Goal: Task Accomplishment & Management: Manage account settings

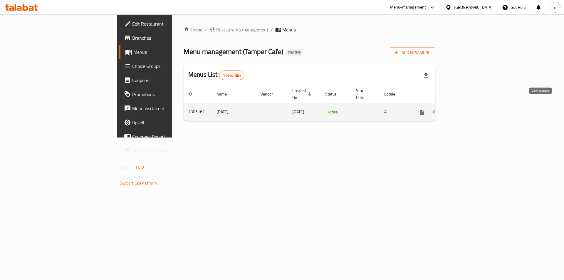
click at [467, 108] on icon "enhanced table" at bounding box center [463, 111] width 7 height 7
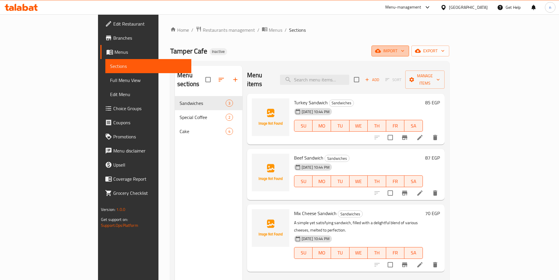
click at [406, 50] on icon "button" at bounding box center [403, 51] width 6 height 6
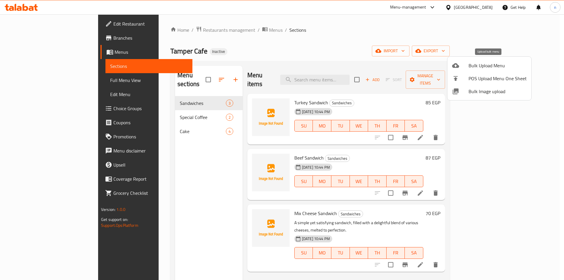
click at [489, 66] on span "Bulk Upload Menu" at bounding box center [497, 65] width 58 height 7
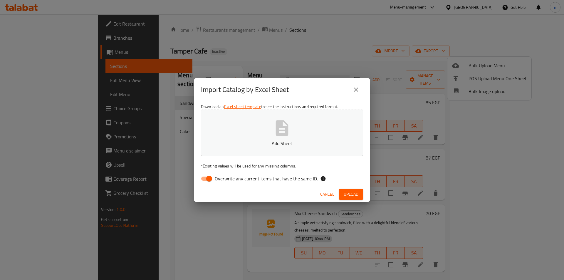
click at [202, 177] on input "Overwrite any current items that have the same ID." at bounding box center [208, 178] width 33 height 11
checkbox input "false"
click at [245, 154] on button "Add Sheet" at bounding box center [282, 133] width 162 height 46
click at [348, 191] on span "Upload" at bounding box center [350, 194] width 15 height 7
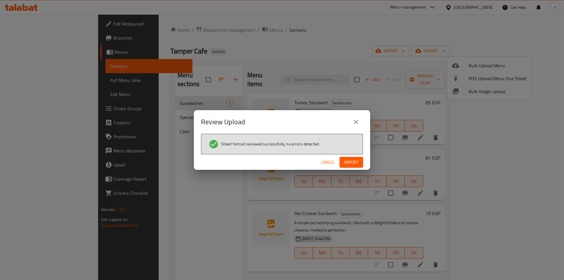
click at [354, 161] on span "Import" at bounding box center [351, 162] width 14 height 7
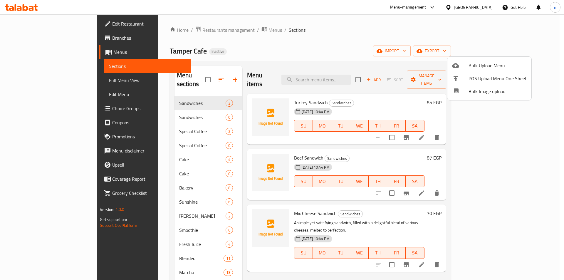
click at [163, 107] on div at bounding box center [282, 140] width 564 height 280
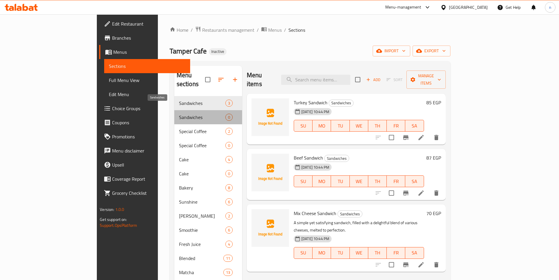
click at [179, 114] on span "Sandwiches" at bounding box center [202, 117] width 46 height 7
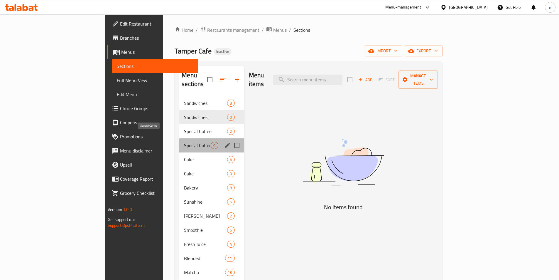
click at [184, 142] on span "Special Coffee" at bounding box center [197, 145] width 27 height 7
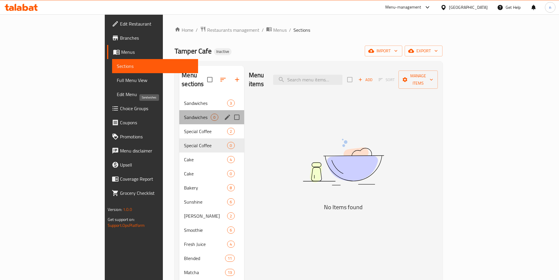
click at [184, 114] on span "Sandwiches" at bounding box center [197, 117] width 27 height 7
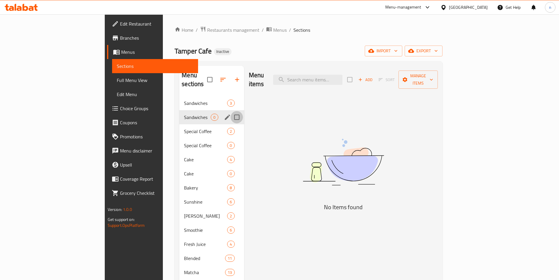
click at [231, 111] on input "Menu sections" at bounding box center [237, 117] width 12 height 12
checkbox input "true"
click at [231, 139] on input "Menu sections" at bounding box center [237, 145] width 12 height 12
checkbox input "true"
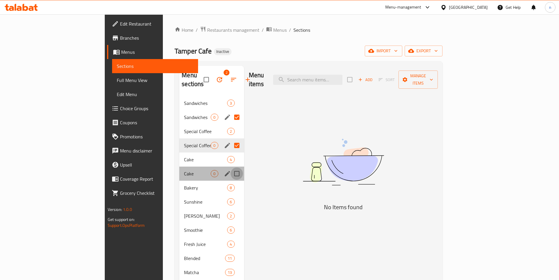
click at [231, 167] on input "Menu sections" at bounding box center [237, 173] width 12 height 12
checkbox input "true"
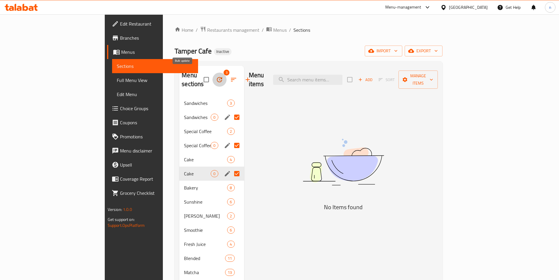
click at [216, 76] on icon "button" at bounding box center [219, 79] width 7 height 7
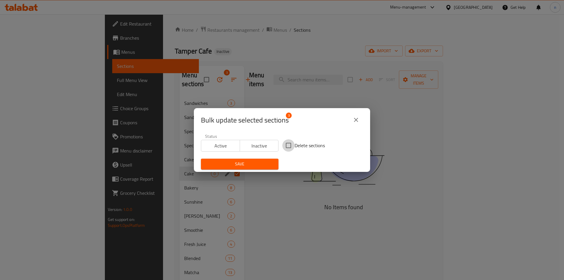
click at [286, 145] on input "Delete sections" at bounding box center [288, 145] width 12 height 12
checkbox input "true"
click at [255, 162] on span "Save" at bounding box center [240, 163] width 68 height 7
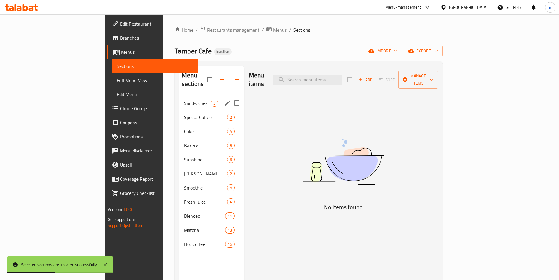
click at [179, 99] on div "Sandwiches 3" at bounding box center [211, 103] width 65 height 14
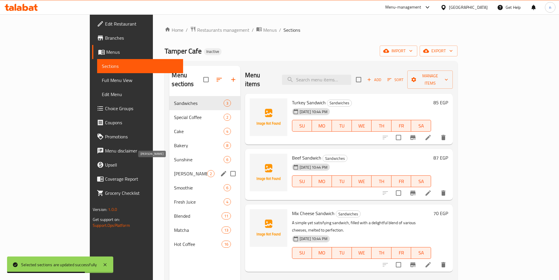
drag, startPoint x: 158, startPoint y: 93, endPoint x: 153, endPoint y: 147, distance: 53.4
click at [169, 150] on div "Sandwiches 3 Special Coffee 2 Cake 4 Bakery 8 Sunshine 6 Mojito Redbul 2 Smooth…" at bounding box center [204, 173] width 71 height 155
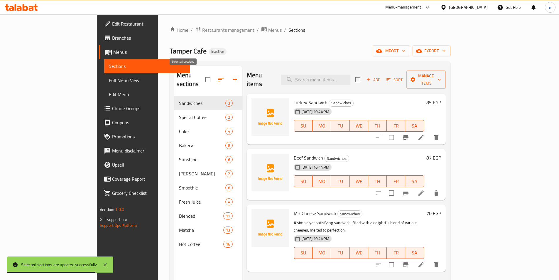
click at [202, 73] on input "checkbox" at bounding box center [208, 79] width 12 height 12
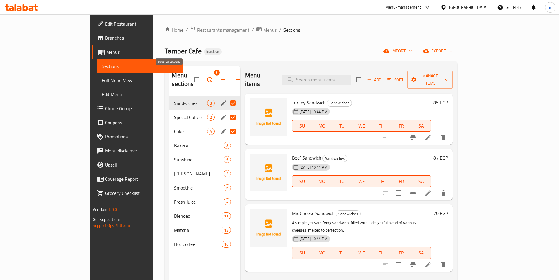
click at [191, 75] on input "checkbox" at bounding box center [197, 79] width 12 height 12
click at [174, 170] on span "[PERSON_NAME]" at bounding box center [190, 173] width 33 height 7
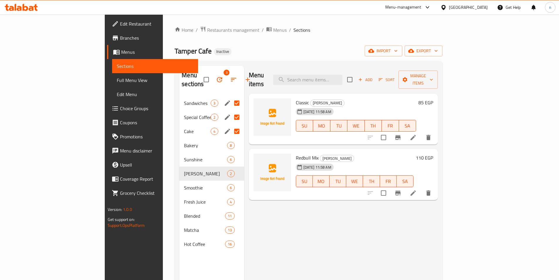
click at [245, 56] on div "Tamper Cafe Inactive import export" at bounding box center [309, 51] width 268 height 11
click at [253, 53] on div "Tamper Cafe Inactive import export" at bounding box center [309, 51] width 268 height 11
click at [252, 53] on div "Tamper Cafe Inactive import export" at bounding box center [309, 51] width 268 height 11
click at [200, 74] on input "checkbox" at bounding box center [206, 79] width 12 height 12
checkbox input "false"
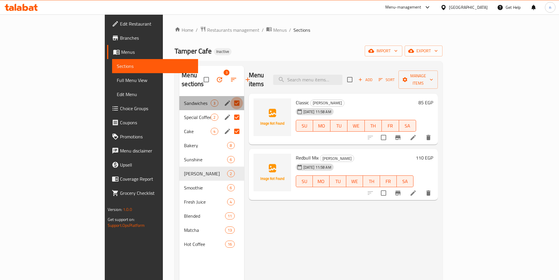
click at [231, 97] on input "Menu sections" at bounding box center [237, 103] width 12 height 12
checkbox input "false"
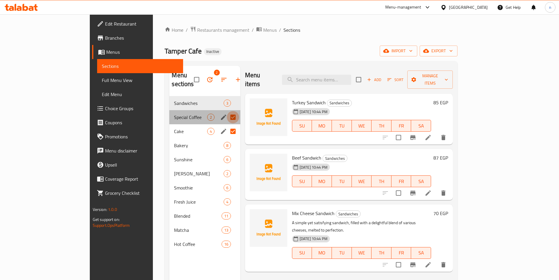
click at [227, 111] on input "Menu sections" at bounding box center [233, 117] width 12 height 12
checkbox input "false"
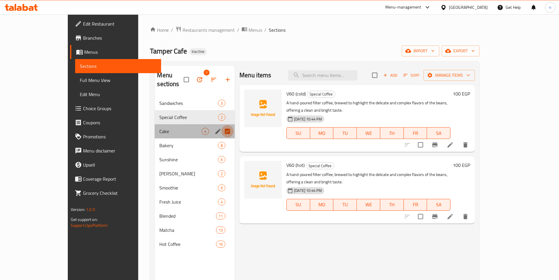
click at [221, 125] on input "Menu sections" at bounding box center [227, 131] width 12 height 12
checkbox input "false"
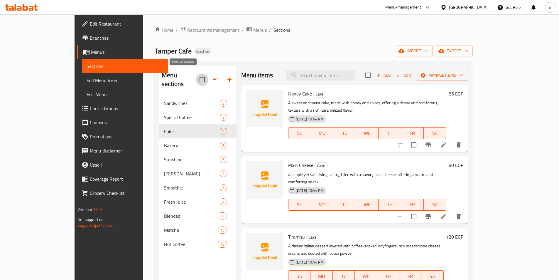
click at [196, 73] on input "checkbox" at bounding box center [202, 79] width 12 height 12
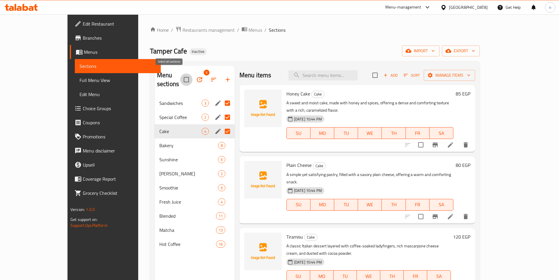
click at [180, 75] on input "checkbox" at bounding box center [186, 79] width 12 height 12
checkbox input "false"
click at [196, 76] on icon "button" at bounding box center [199, 79] width 7 height 7
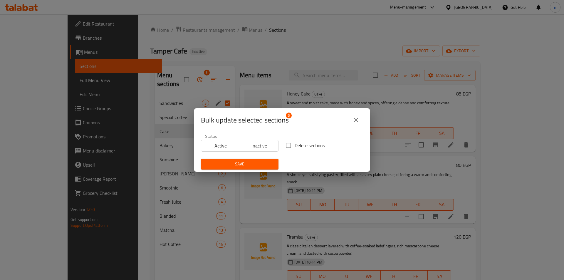
click at [355, 120] on icon "close" at bounding box center [355, 119] width 7 height 7
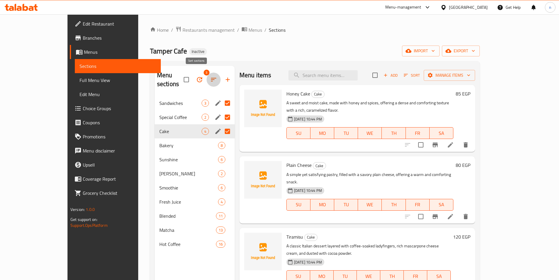
click at [207, 75] on button "button" at bounding box center [214, 80] width 14 height 14
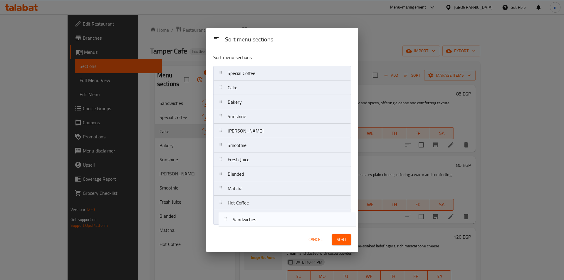
drag, startPoint x: 282, startPoint y: 74, endPoint x: 286, endPoint y: 216, distance: 142.2
click at [287, 222] on nav "Sandwiches Special Coffee Cake Bakery Sunshine Mojito Redbul Smoothie Fresh Jui…" at bounding box center [282, 145] width 138 height 159
drag, startPoint x: 294, startPoint y: 75, endPoint x: 291, endPoint y: 223, distance: 148.3
click at [291, 223] on nav "Special Coffee Cake Bakery Sunshine Mojito Redbul Smoothie Fresh Juice Blended …" at bounding box center [282, 145] width 138 height 159
drag, startPoint x: 302, startPoint y: 78, endPoint x: 301, endPoint y: 231, distance: 153.0
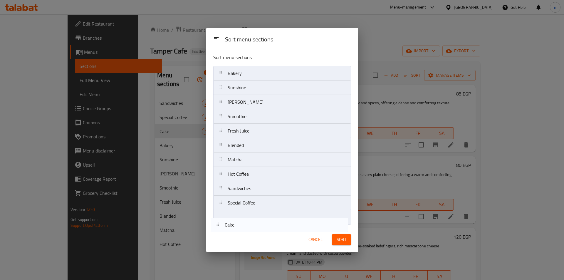
click at [300, 232] on div "Sort menu sections Sort menu sections Cake Bakery Sunshine Mojito Redbul Smooth…" at bounding box center [282, 140] width 152 height 224
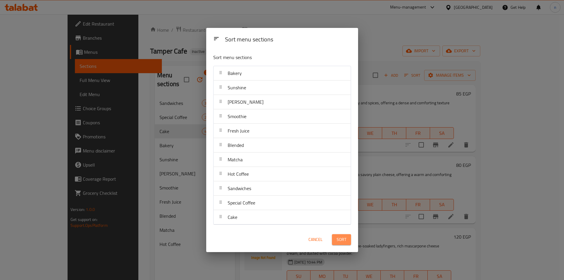
click at [337, 240] on span "Sort" at bounding box center [341, 239] width 10 height 7
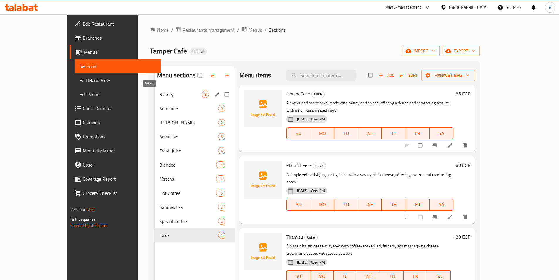
click at [180, 92] on span "Bakery" at bounding box center [180, 94] width 42 height 7
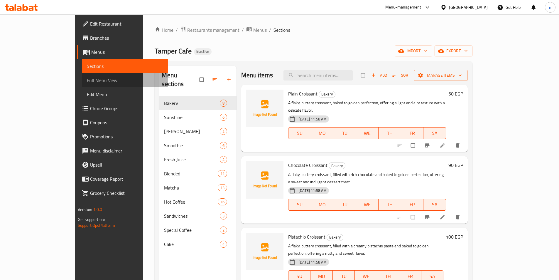
click at [87, 80] on span "Full Menu View" at bounding box center [125, 80] width 77 height 7
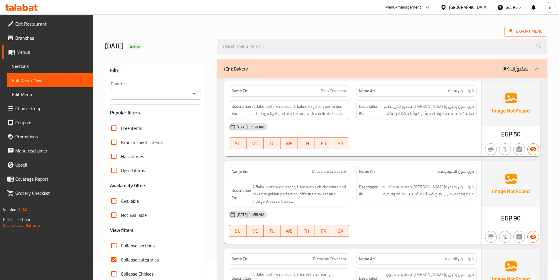
scroll to position [29, 0]
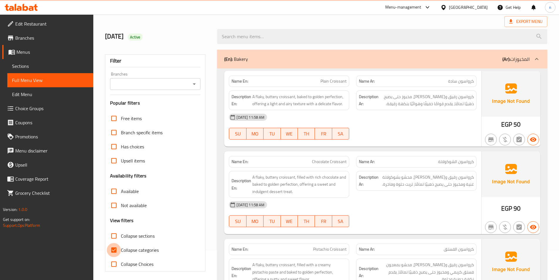
click at [113, 250] on input "Collapse categories" at bounding box center [114, 250] width 14 height 14
checkbox input "false"
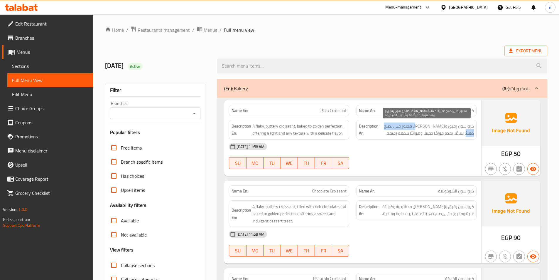
drag, startPoint x: 387, startPoint y: 126, endPoint x: 425, endPoint y: 127, distance: 37.3
click at [425, 127] on span "كرواسون رقيق و[PERSON_NAME]، مخبوز حتى يصبح ذهبيًا تمامًا، يقدم قوامًا خفيفًا و…" at bounding box center [427, 129] width 94 height 14
copy span "حتى يصبح ذهبيًا تمامًا"
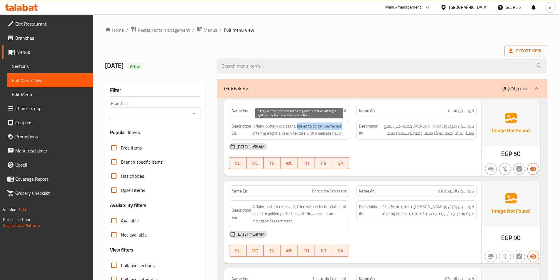
drag, startPoint x: 297, startPoint y: 125, endPoint x: 342, endPoint y: 127, distance: 44.7
click at [342, 127] on span "A flaky, buttery croissant, baked to golden perfection, offering a light and ai…" at bounding box center [299, 129] width 94 height 14
copy span "baked to golden perfection"
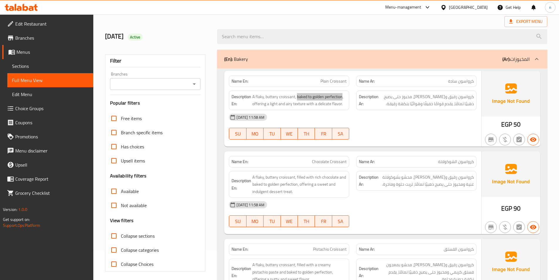
scroll to position [59, 0]
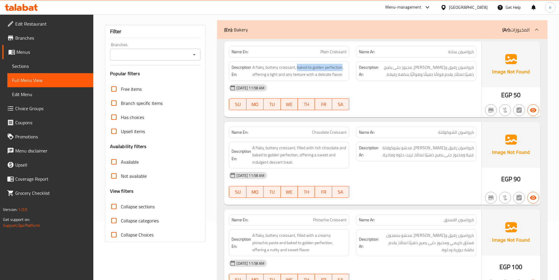
click at [40, 66] on span "Sections" at bounding box center [50, 66] width 77 height 7
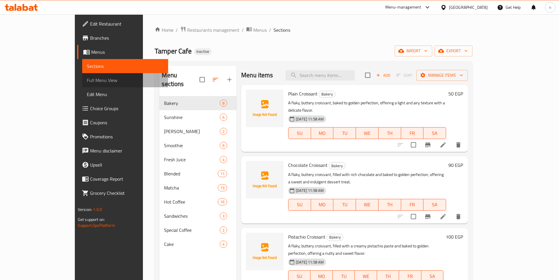
click at [87, 78] on span "Full Menu View" at bounding box center [125, 80] width 77 height 7
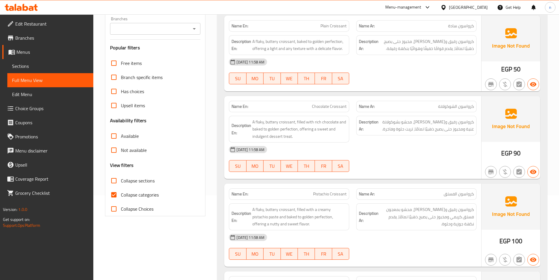
scroll to position [88, 0]
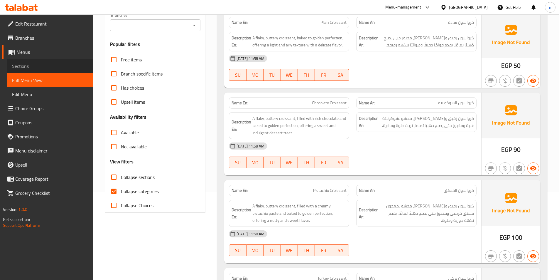
click at [50, 67] on span "Sections" at bounding box center [50, 66] width 77 height 7
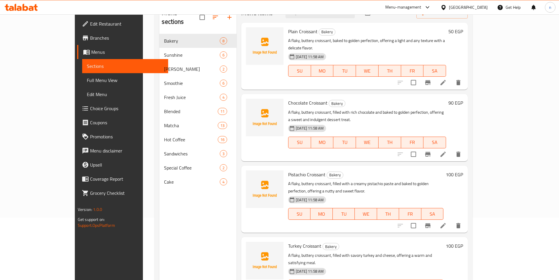
scroll to position [53, 0]
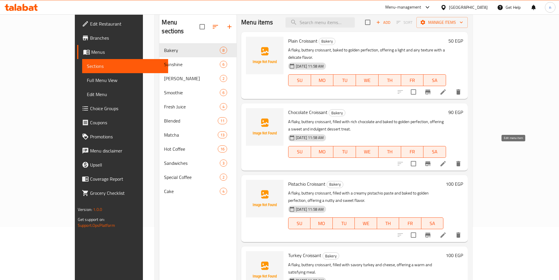
click at [446, 161] on icon at bounding box center [443, 163] width 5 height 5
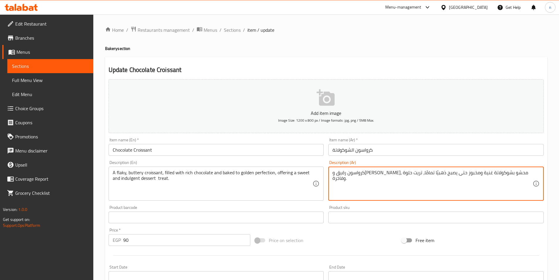
click at [367, 173] on textarea "كرواسون رقيق و[PERSON_NAME]، محشو بشوكولاتة غنية ومخبوز حتى يصبح ذهبيًا تمامًا،…" at bounding box center [433, 184] width 200 height 28
click at [385, 172] on textarea "كرواسون رقيق و[PERSON_NAME]، محشو بشوكولاتة غنية ومخبوز حتى يصبح ذهبيًا تمامًا،…" at bounding box center [433, 184] width 200 height 28
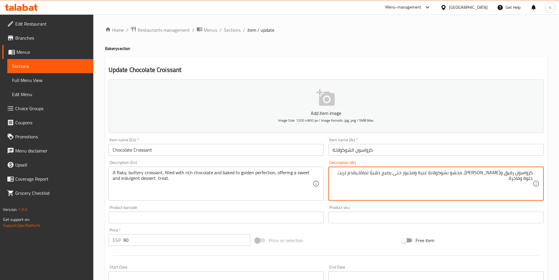
type textarea "كرواسون رقيق وزبدي، محشو بشوكولاتة غنية ومخبوز حتى يصبح ذهبيًا تمامًا،يقدم تريت…"
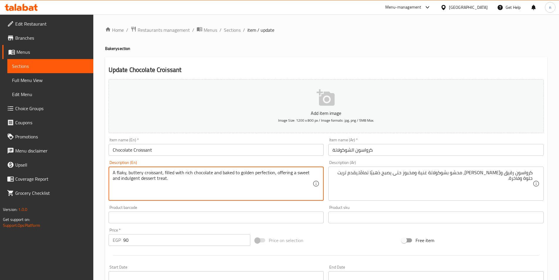
click at [153, 179] on textarea "A flaky, buttery croissant, filled with rich chocolate and baked to golden perf…" at bounding box center [213, 184] width 200 height 28
type textarea "A flaky, buttery croissant, filled with rich chocolate and baked to golden perf…"
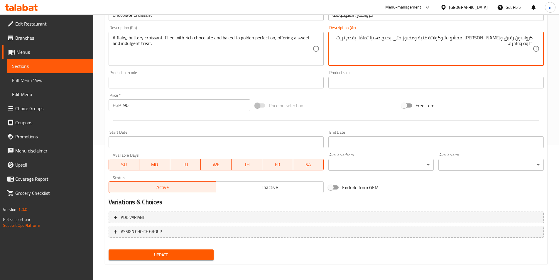
scroll to position [135, 0]
type textarea "كرواسون رقيق وزبدي، محشو بشوكولاتة غنية ومخبوز حتى يصبح ذهبيًا تمامًا، يقدم تري…"
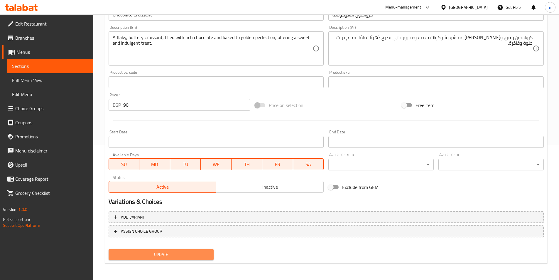
click at [150, 253] on span "Update" at bounding box center [161, 254] width 96 height 7
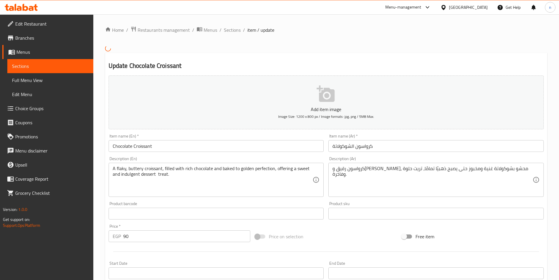
click at [44, 79] on span "Full Menu View" at bounding box center [50, 80] width 77 height 7
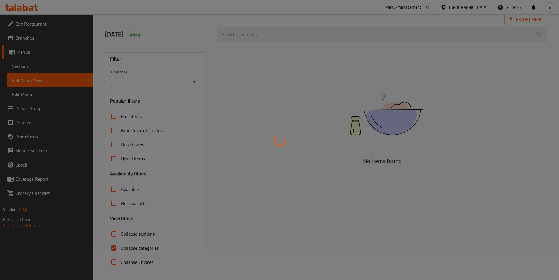
scroll to position [33, 0]
click at [114, 247] on div at bounding box center [279, 140] width 559 height 280
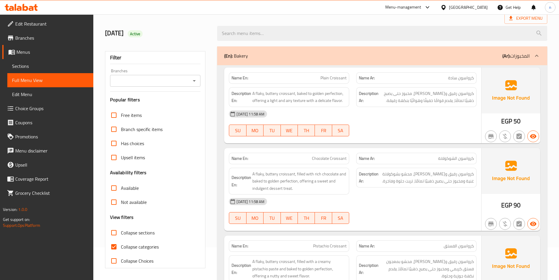
click at [111, 245] on input "Collapse categories" at bounding box center [114, 247] width 14 height 14
checkbox input "false"
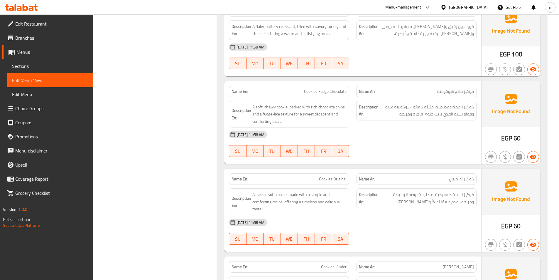
scroll to position [356, 0]
click at [55, 67] on span "Sections" at bounding box center [50, 66] width 77 height 7
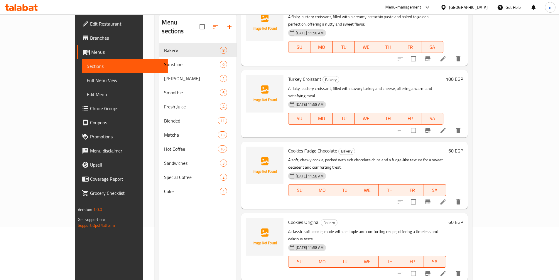
scroll to position [206, 0]
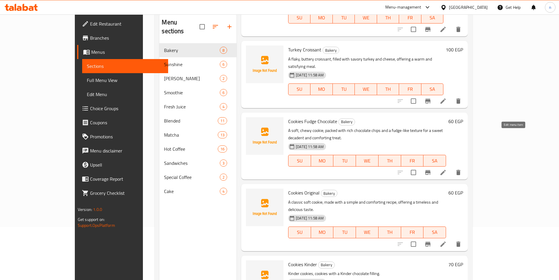
click at [446, 170] on icon at bounding box center [443, 172] width 5 height 5
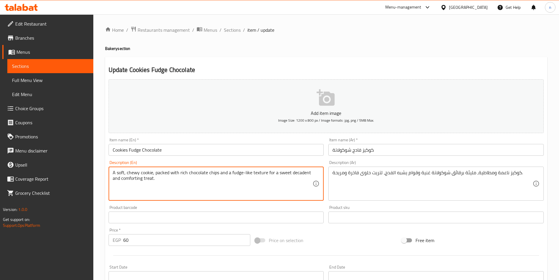
click at [237, 173] on textarea "A soft, chewy cookie, packed with rich chocolate chips and a fudge-like texture…" at bounding box center [213, 184] width 200 height 28
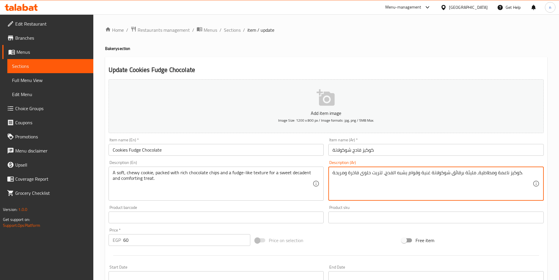
click at [391, 173] on textarea "كوكيز ناعمة ومطاطية، مليئة برقائق شوكولاتة غنية وقوام يشبه الفدج، لتريت حلوى فا…" at bounding box center [433, 184] width 200 height 28
paste textarea "فا"
click at [393, 172] on textarea "كوكيز ناعمة ومطاطية، مليئة برقائق شوكولاتة غنية وقوام يشبه فادج، لتريت حلوى فاخ…" at bounding box center [433, 184] width 200 height 28
click at [396, 172] on textarea "كوكيز ناعمة ومطاطية، مليئة برقائق شوكولاتة غنية وقوام يشبه فادج، لتريت حلوى فاخ…" at bounding box center [433, 184] width 200 height 28
click at [393, 172] on textarea "كوكيز ناعمة ومطاطية، مليئة برقائق شوكولاتة غنية وقوام يشبه فادج، لتريت حلوى فاخ…" at bounding box center [433, 184] width 200 height 28
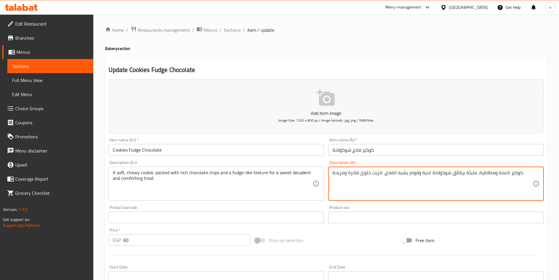
scroll to position [135, 0]
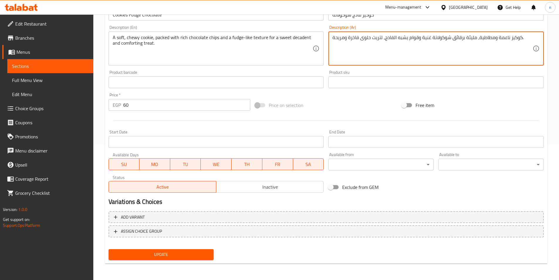
type textarea "كوكيز ناعمة ومطاطية، مليئة برقائق شوكولاتة غنية وقوام يشبه الفادج، لتريت حلوى ف…"
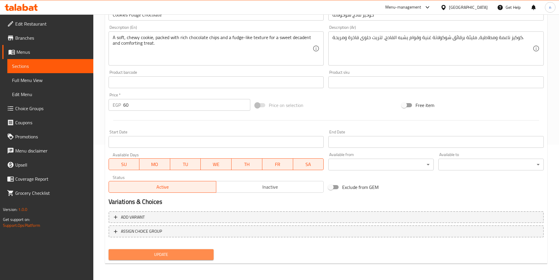
click at [159, 256] on span "Update" at bounding box center [161, 254] width 96 height 7
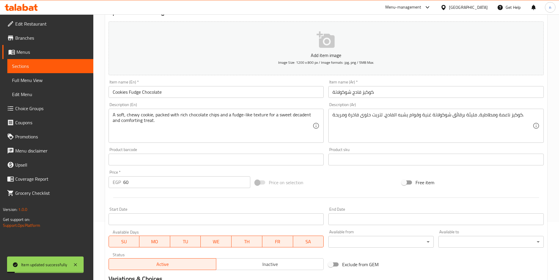
scroll to position [0, 0]
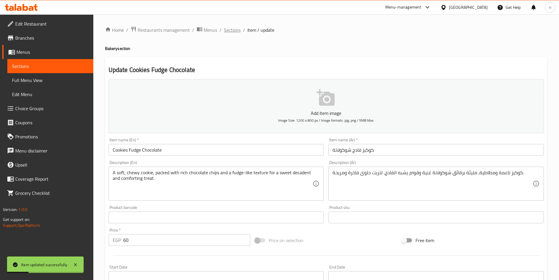
click at [232, 30] on span "Sections" at bounding box center [232, 29] width 17 height 7
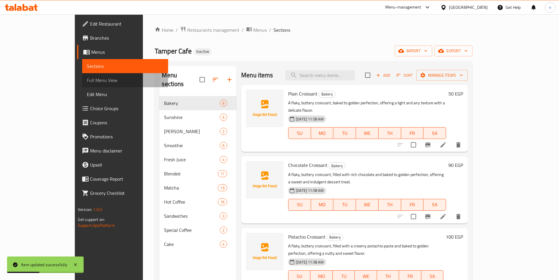
click at [87, 81] on span "Full Menu View" at bounding box center [125, 80] width 77 height 7
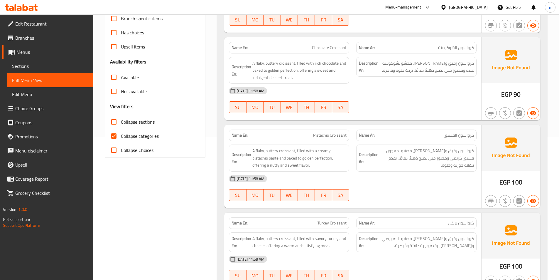
scroll to position [117, 0]
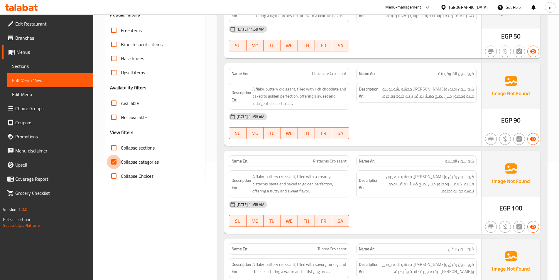
drag, startPoint x: 112, startPoint y: 160, endPoint x: 280, endPoint y: 154, distance: 167.8
click at [113, 160] on input "Collapse categories" at bounding box center [114, 162] width 14 height 14
checkbox input "false"
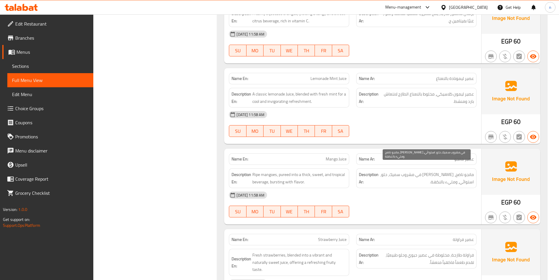
scroll to position [2114, 0]
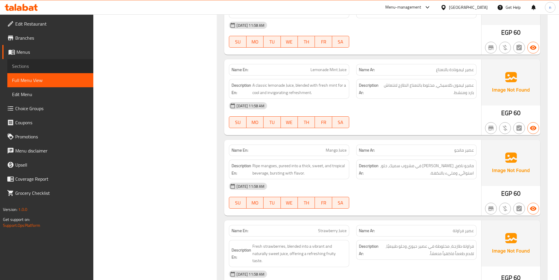
click at [54, 66] on span "Sections" at bounding box center [50, 66] width 77 height 7
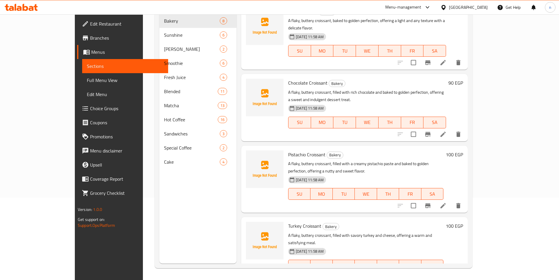
scroll to position [82, 0]
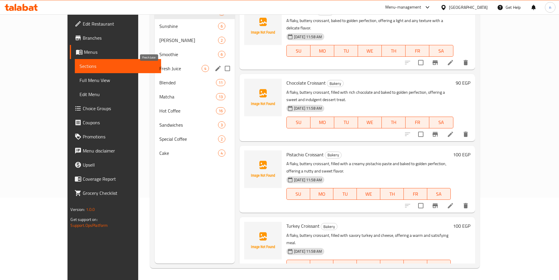
click at [161, 70] on span "Fresh Juice" at bounding box center [180, 68] width 42 height 7
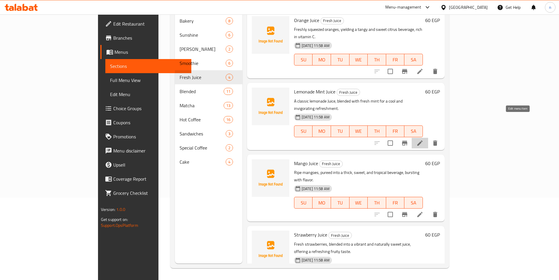
click at [424, 139] on icon at bounding box center [420, 142] width 7 height 7
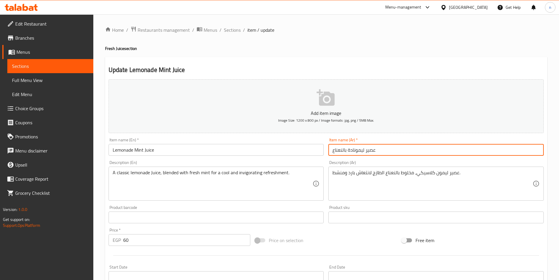
click at [359, 150] on input "عصير ليمونادة بالنعناع" at bounding box center [436, 150] width 215 height 12
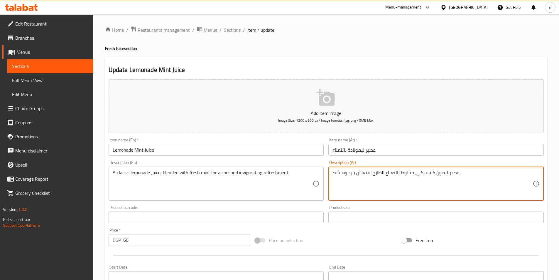
click at [442, 173] on textarea "عصير ليمون كلاسيكي، مخلوط بالنعناع الطازج لانتعاش بارد ومنشط." at bounding box center [433, 184] width 200 height 28
paste textarea "ادة"
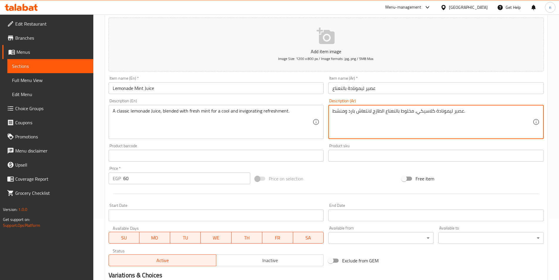
scroll to position [135, 0]
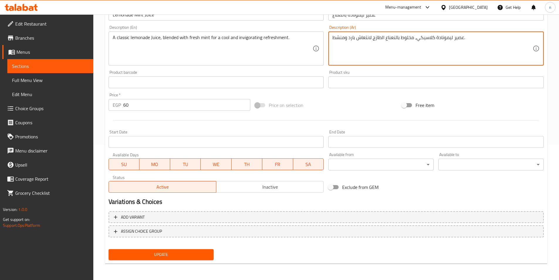
type textarea "عصير ليمونادة كلاسيكي، مخلوط بالنعناع الطازج لانتعاش بارد ومنشط."
click at [194, 259] on button "Update" at bounding box center [161, 254] width 105 height 11
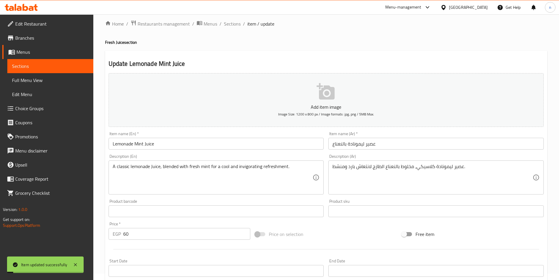
scroll to position [0, 0]
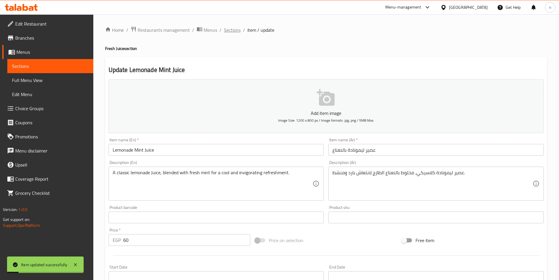
click at [228, 30] on span "Sections" at bounding box center [232, 29] width 17 height 7
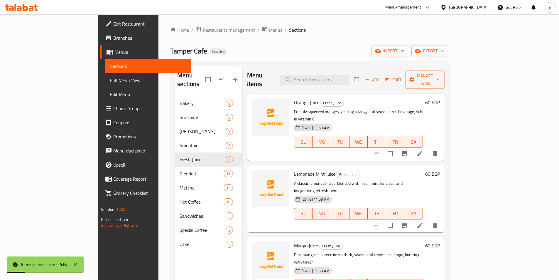
click at [110, 81] on span "Full Menu View" at bounding box center [148, 80] width 77 height 7
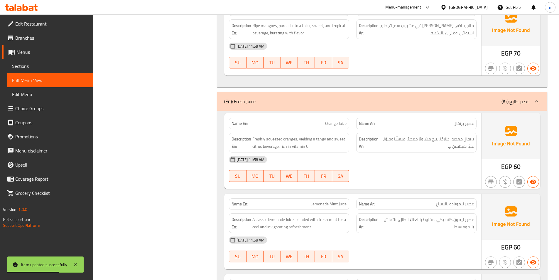
scroll to position [1967, 0]
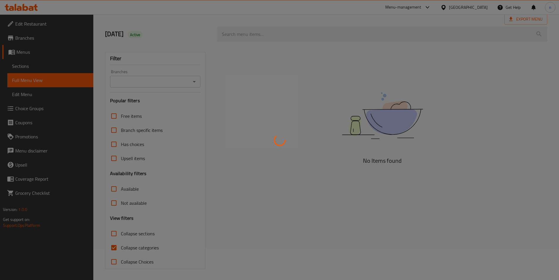
scroll to position [33, 0]
click at [115, 249] on div at bounding box center [279, 140] width 559 height 280
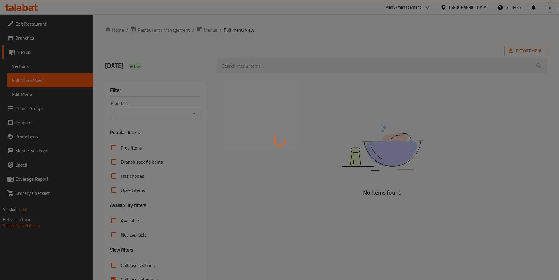
click at [72, 83] on div at bounding box center [279, 140] width 559 height 280
click at [71, 68] on div at bounding box center [279, 140] width 559 height 280
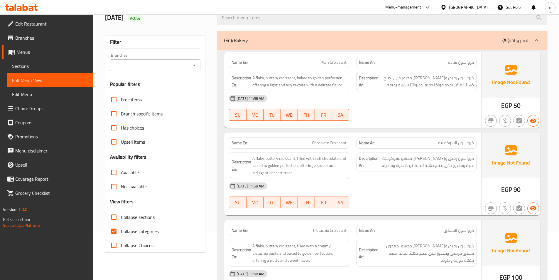
scroll to position [59, 0]
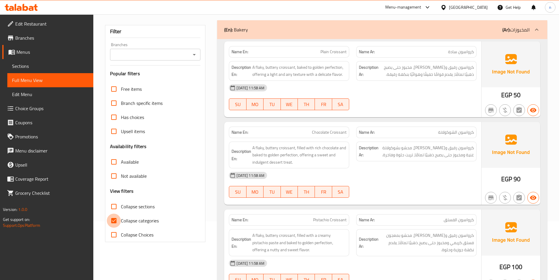
click at [113, 221] on input "Collapse categories" at bounding box center [114, 220] width 14 height 14
checkbox input "false"
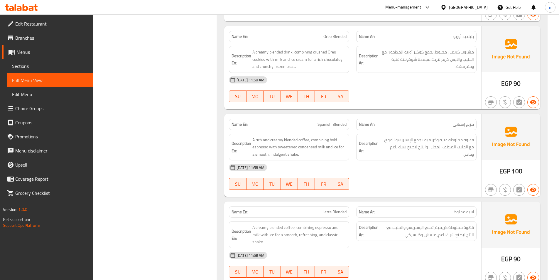
scroll to position [2525, 0]
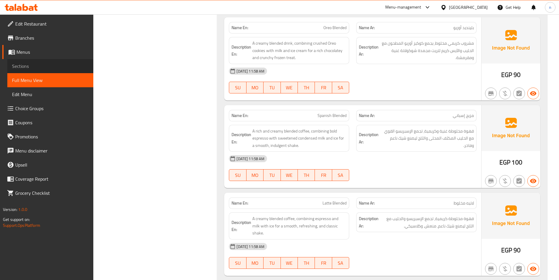
click at [58, 64] on span "Sections" at bounding box center [50, 66] width 77 height 7
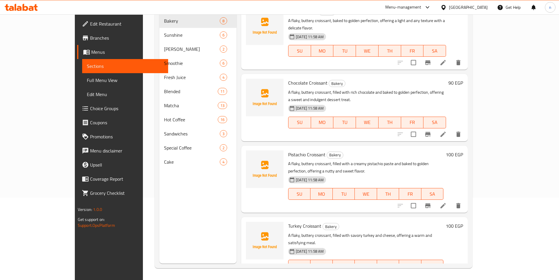
click at [87, 80] on span "Full Menu View" at bounding box center [125, 80] width 77 height 7
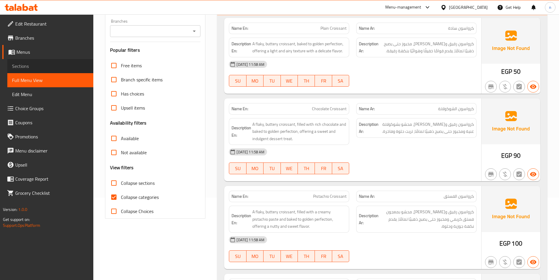
click at [59, 66] on span "Sections" at bounding box center [50, 66] width 77 height 7
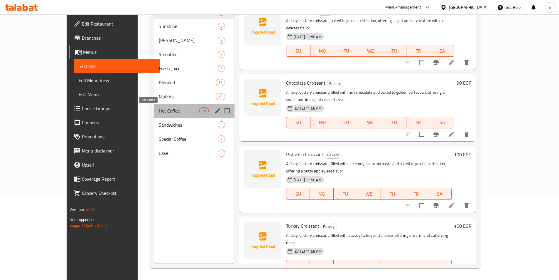
click at [161, 110] on span "Hot Coffee" at bounding box center [179, 110] width 41 height 7
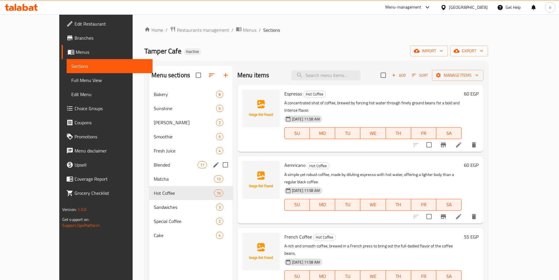
drag, startPoint x: 159, startPoint y: 171, endPoint x: 168, endPoint y: 167, distance: 9.6
click at [159, 171] on div "Blended 11" at bounding box center [191, 165] width 84 height 14
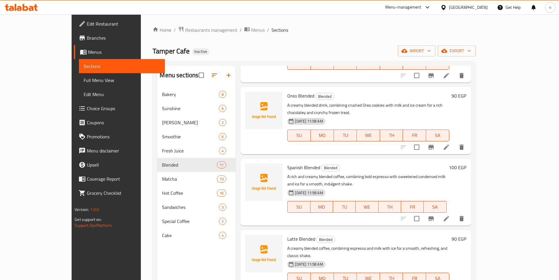
scroll to position [59, 0]
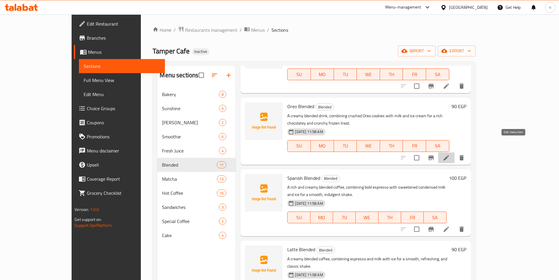
click at [450, 154] on icon at bounding box center [446, 157] width 7 height 7
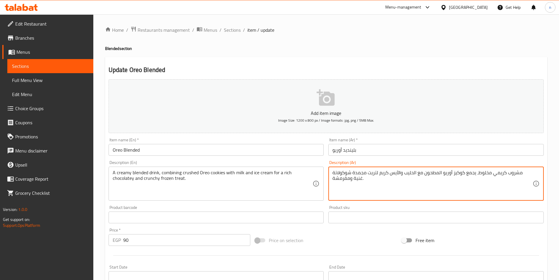
click at [365, 174] on textarea "مشروب كريمي مخلوط، يجمع كوكيز أوريو المطحون مع الحليب والآيس كريم لتريت مجمدة ش…" at bounding box center [433, 184] width 200 height 28
click at [366, 174] on textarea "مشروب كريمي مخلوط، يجمع كوكيز أوريو المطحون مع الحليب والآيس كريم لتريت مجمدة ش…" at bounding box center [433, 184] width 200 height 28
click at [441, 186] on textarea "مشروب كريمي مخلوط، يجمع كوكيز أوريو المطحون مع الحليب والآيس كريم لتريت مجمدة ش…" at bounding box center [433, 184] width 200 height 28
click at [476, 174] on textarea "مشروب كريمي مخلوط، يجمع كوكيز أوريو المطحون مع الحليب والآيس كريم لتريت مجمدة ش…" at bounding box center [433, 184] width 200 height 28
type textarea "مشروب كريمي مخلوط، يجمع كوكيز أوريو المطحون مع الحليب والآيس كريم لتريت مجمدة ش…"
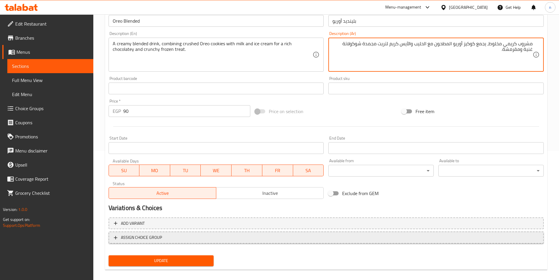
scroll to position [135, 0]
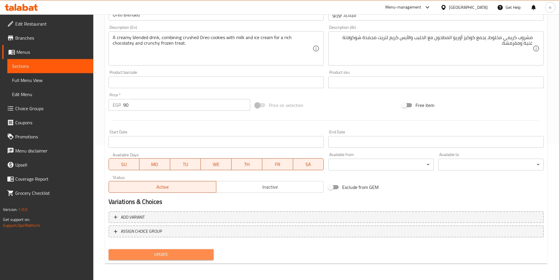
click at [190, 254] on span "Update" at bounding box center [161, 254] width 96 height 7
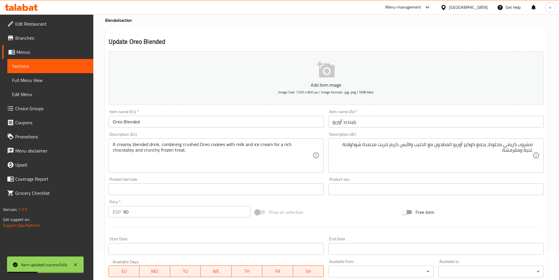
scroll to position [0, 0]
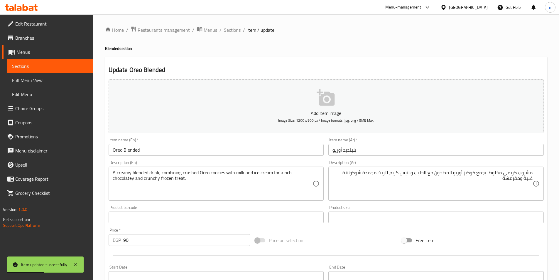
click at [228, 32] on span "Sections" at bounding box center [232, 29] width 17 height 7
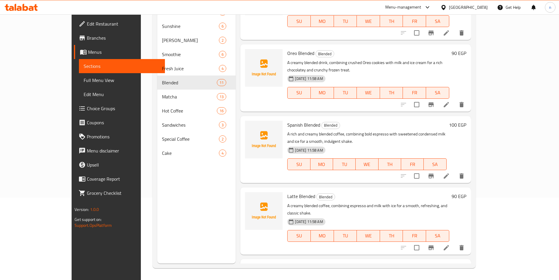
scroll to position [29, 0]
click at [450, 173] on icon at bounding box center [446, 176] width 7 height 7
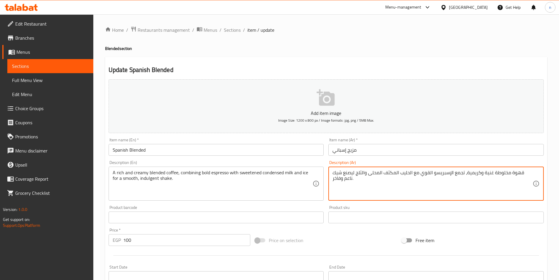
click at [387, 175] on textarea "قهوة مخلوطة غنية وكريمية، تجمع الإسبريسو القوي مع الحليب المكثف المحلى والثلج ل…" at bounding box center [433, 184] width 200 height 28
click at [385, 193] on textarea "قهوة مخلوطة غنية وكريمية، تجمع الإسبريسو القوي مع الحليب المكثف المحلى والثلج ل…" at bounding box center [433, 184] width 200 height 28
click at [353, 173] on textarea "قهوة مخلوطة غنية وكريمية، تجمع الإسبريسو القوي مع الحليب المكثف المحلى والثلج ل…" at bounding box center [433, 184] width 200 height 28
click at [361, 174] on textarea "قهوة مخلوطة غنية وكريمية، تجمع الإسبريسو القوي مع الحليب المكثف المحلى والثلج ل…" at bounding box center [433, 184] width 200 height 28
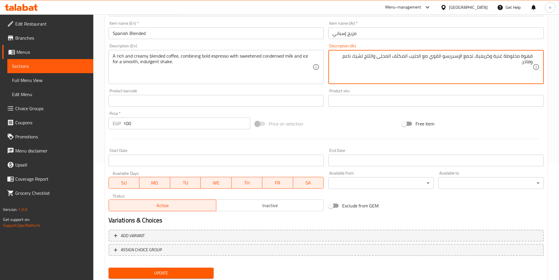
scroll to position [135, 0]
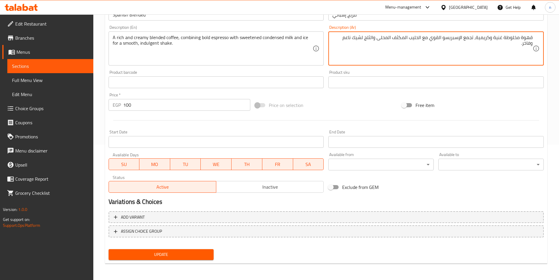
type textarea "قهوة مخلوطة غنية وكريمية، تجمع الإسبريسو القوي مع الحليب المكثف المحلى والثلج ل…"
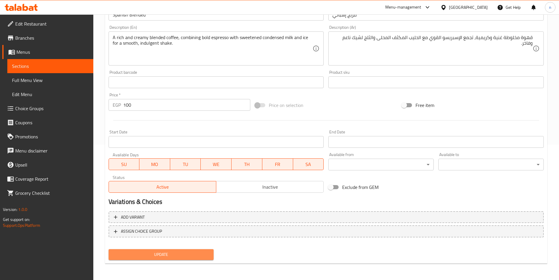
click at [143, 256] on span "Update" at bounding box center [161, 254] width 96 height 7
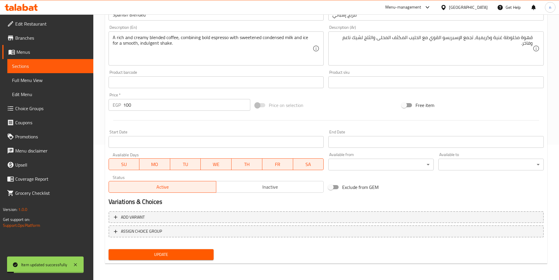
click at [56, 80] on span "Full Menu View" at bounding box center [50, 80] width 77 height 7
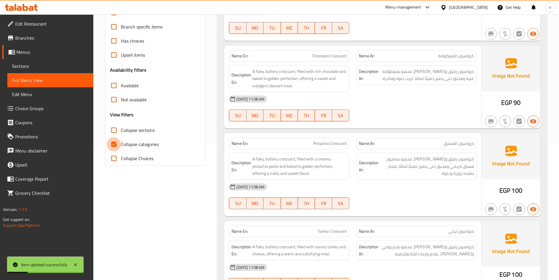
click at [114, 143] on input "Collapse categories" at bounding box center [114, 144] width 14 height 14
checkbox input "false"
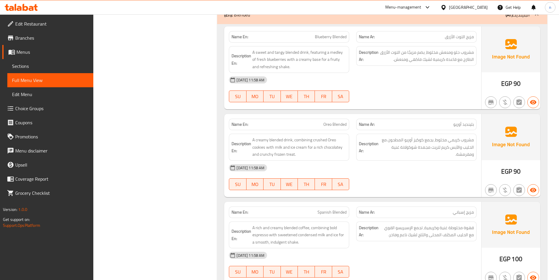
scroll to position [2381, 0]
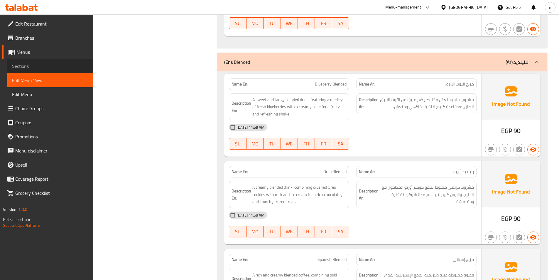
click at [23, 69] on span "Sections" at bounding box center [50, 66] width 77 height 7
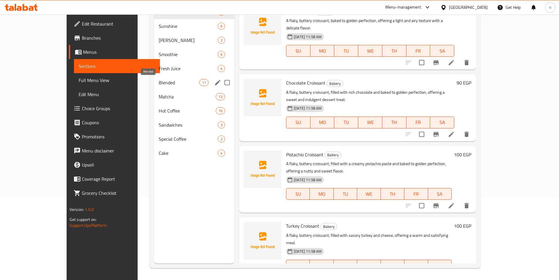
click at [159, 82] on span "Blended" at bounding box center [179, 82] width 41 height 7
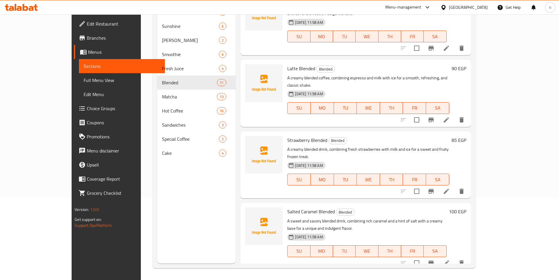
scroll to position [147, 0]
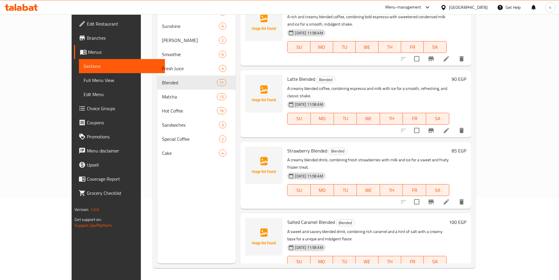
click at [449, 128] on icon at bounding box center [446, 130] width 5 height 5
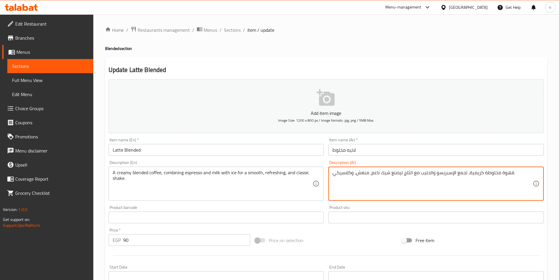
click at [392, 173] on textarea "قهوة مخلوطة كريمية، تجمع الإسبريسو والحليب مع الثلج ليصنع شيك ناعم، منعش، وكلاس…" at bounding box center [433, 184] width 200 height 28
click at [390, 173] on textarea "قهوة مخلوطة كريمية، تجمع الإسبريسو والحليب مع الثلج ل شيك ناعم، منعش، وكلاسيكي." at bounding box center [433, 184] width 200 height 28
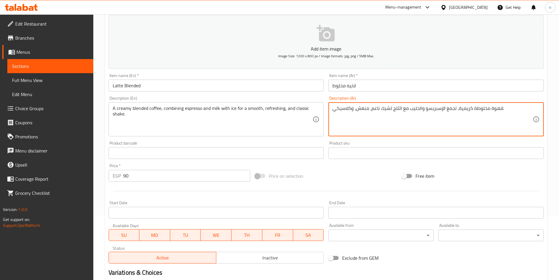
scroll to position [135, 0]
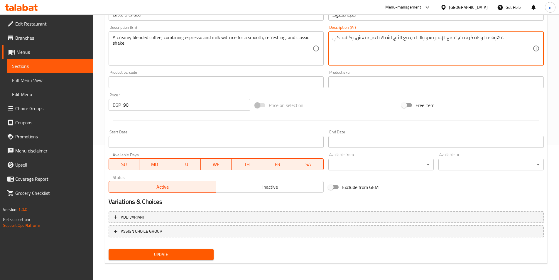
type textarea "قهوة مخلوطة كريمية، تجمع الإسبريسو والحليب مع الثلج لشيك ناعم، منعش، وكلاسيكي."
click at [187, 254] on span "Update" at bounding box center [161, 254] width 96 height 7
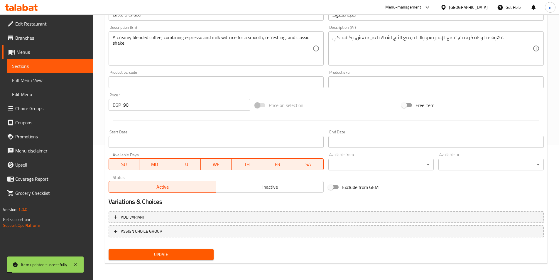
click at [54, 82] on span "Full Menu View" at bounding box center [50, 80] width 77 height 7
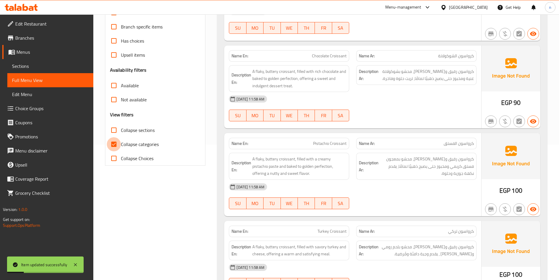
click at [115, 143] on input "Collapse categories" at bounding box center [114, 144] width 14 height 14
checkbox input "false"
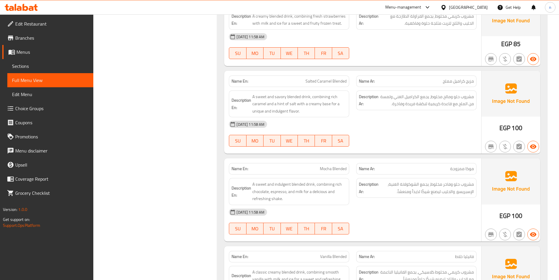
scroll to position [2828, 0]
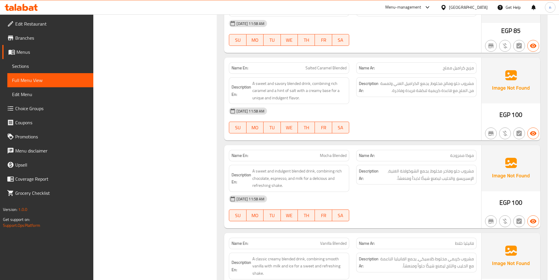
click at [34, 64] on span "Sections" at bounding box center [50, 66] width 77 height 7
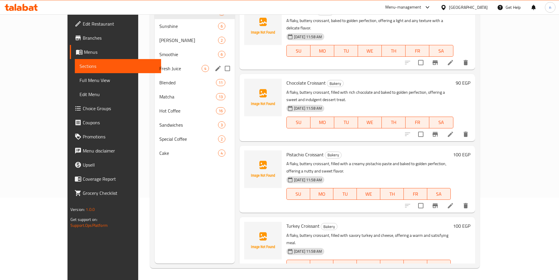
scroll to position [82, 0]
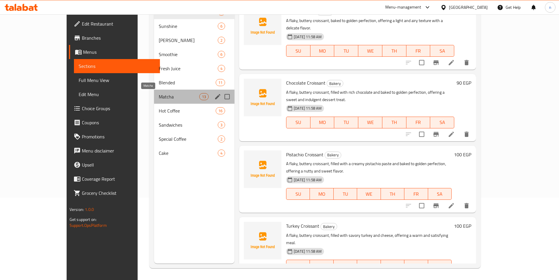
click at [159, 98] on span "Matcha" at bounding box center [179, 96] width 41 height 7
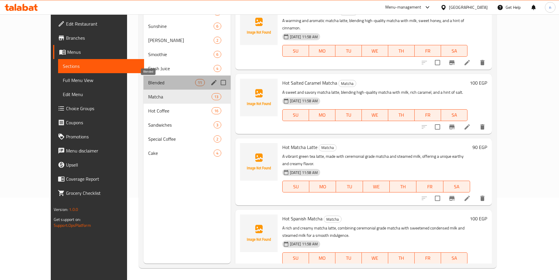
click at [148, 82] on span "Blended" at bounding box center [171, 82] width 47 height 7
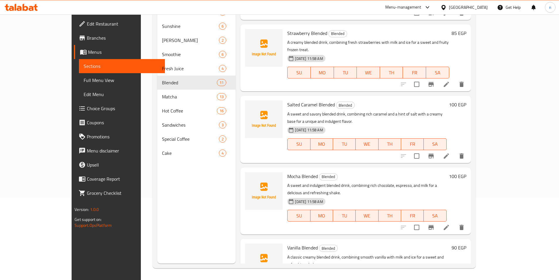
scroll to position [323, 0]
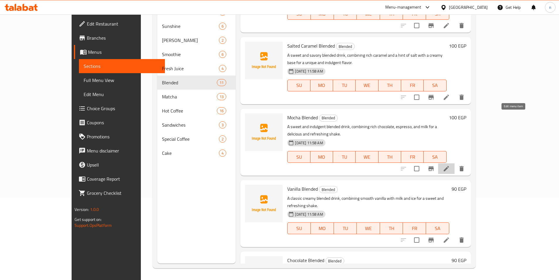
click at [450, 165] on icon at bounding box center [446, 168] width 7 height 7
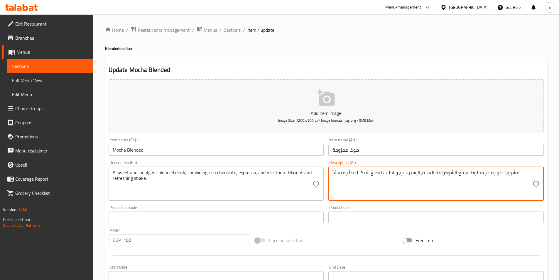
click at [489, 174] on textarea "مشروب حلو وفاخر مخلوط، يجمع الشوكولاتة الغنية، الإسبريسو، والحليب ليصنع شيكًا ل…" at bounding box center [433, 184] width 200 height 28
click at [466, 171] on textarea "مشروب حلو وفاخر مخلوط، يجمع الشوكولاتة الغنية، الإسبريسو، والحليب ليصنع شيكًا ل…" at bounding box center [433, 184] width 200 height 28
click at [385, 174] on textarea "مشروب حلو وفاخر مخلوط، يجمع الشوكولاتة الغنية، الإسبريسو، والحليب ليصنع شيكًا ل…" at bounding box center [433, 184] width 200 height 28
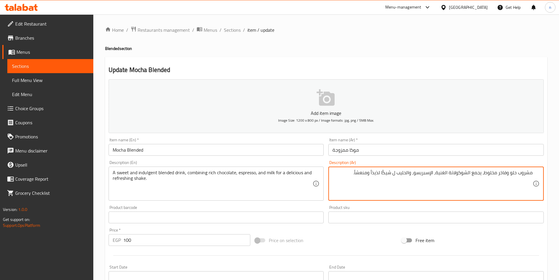
click at [392, 174] on textarea "مشروب حلو وفاخر مخلوط، يجمع الشوكولاتة الغنية، الإسبريسو، والحليب ل شيكًا لذيذا…" at bounding box center [433, 184] width 200 height 28
click at [384, 174] on textarea "مشروب حلو وفاخر مخلوط، يجمع الشوكولاتة الغنية، الإسبريسو، والحليب لشيكًا لذيذاً…" at bounding box center [433, 184] width 200 height 28
click at [377, 174] on textarea "مشروب حلو وفاخر مخلوط، يجمع الشوكولاتة الغنية، الإسبريسو، والحليب لشيك لذيذاً و…" at bounding box center [433, 184] width 200 height 28
drag, startPoint x: 375, startPoint y: 173, endPoint x: 383, endPoint y: 176, distance: 8.5
click at [375, 173] on textarea "مشروب حلو وفاخر مخلوط، يجمع الشوكولاتة الغنية، الإسبريسو، والحليب لشيك لذيذاً و…" at bounding box center [433, 184] width 200 height 28
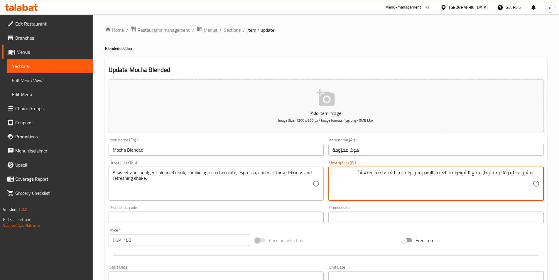
click at [360, 172] on textarea "مشروب حلو وفاخر مخلوط، يجمع الشوكولاتة الغنية، الإسبريسو، والحليب لشيك لذيذ ومن…" at bounding box center [433, 184] width 200 height 28
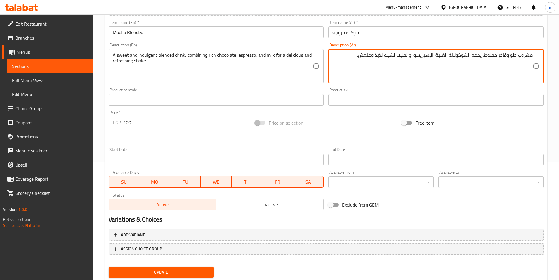
scroll to position [135, 0]
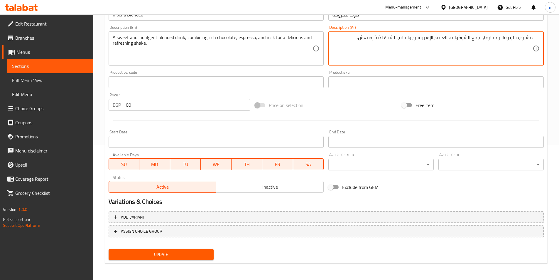
type textarea "مشروب حلو وفاخر مخلوط، يجمع الشوكولاتة الغنية، الإسبريسو، والحليب لشيك لذيذ ومن…"
click at [185, 258] on span "Update" at bounding box center [161, 254] width 96 height 7
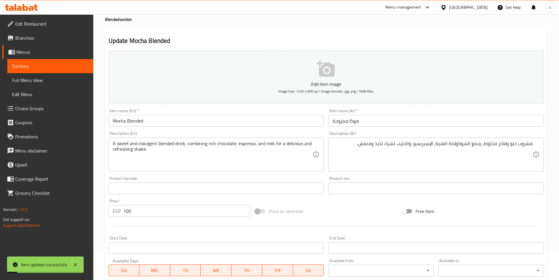
scroll to position [0, 0]
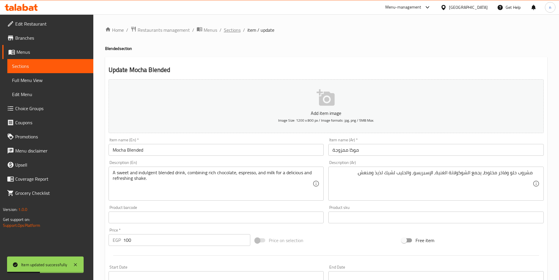
click at [232, 28] on span "Sections" at bounding box center [232, 29] width 17 height 7
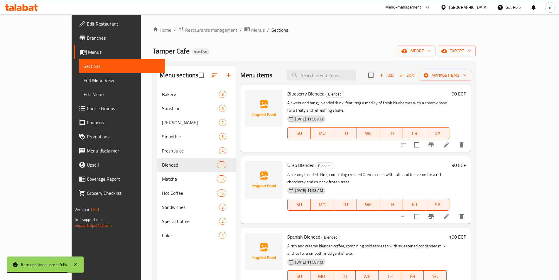
click at [84, 79] on span "Full Menu View" at bounding box center [122, 80] width 77 height 7
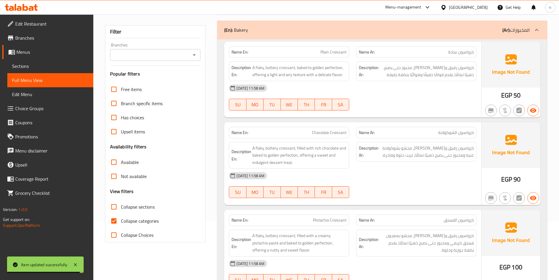
scroll to position [59, 0]
click at [116, 219] on input "Collapse categories" at bounding box center [114, 220] width 14 height 14
checkbox input "false"
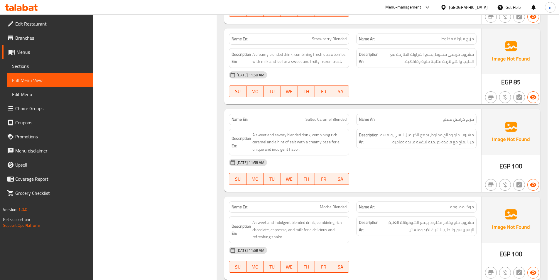
scroll to position [2770, 0]
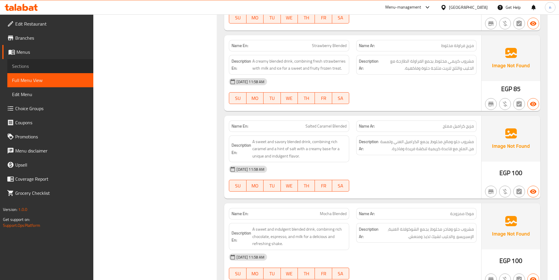
click at [52, 68] on span "Sections" at bounding box center [50, 66] width 77 height 7
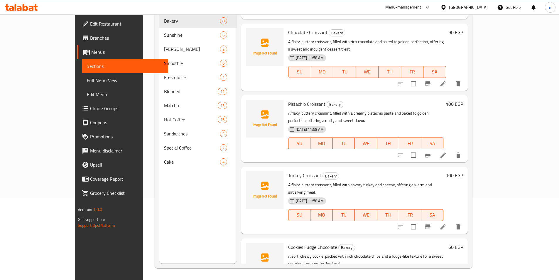
scroll to position [59, 0]
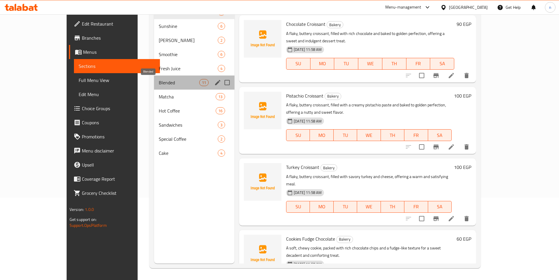
click at [159, 79] on span "Blended" at bounding box center [179, 82] width 41 height 7
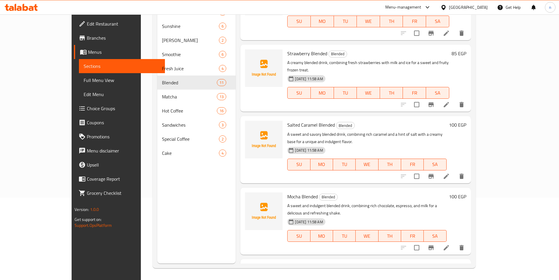
scroll to position [264, 0]
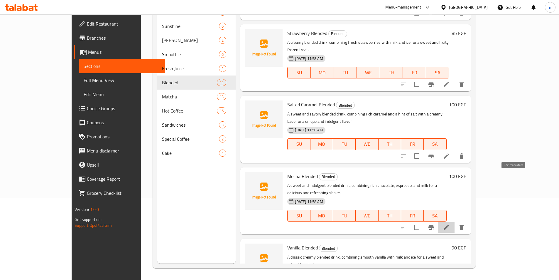
click at [450, 224] on icon at bounding box center [446, 227] width 7 height 7
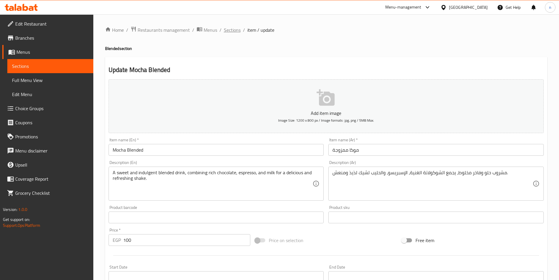
click at [233, 28] on span "Sections" at bounding box center [232, 29] width 17 height 7
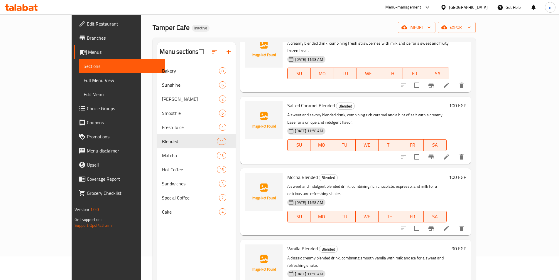
scroll to position [323, 0]
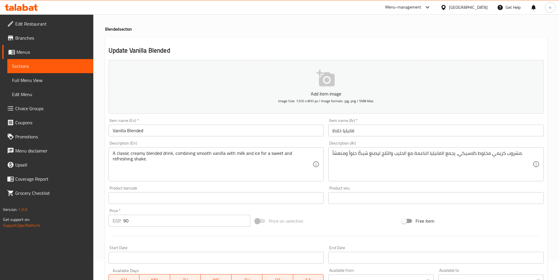
scroll to position [29, 0]
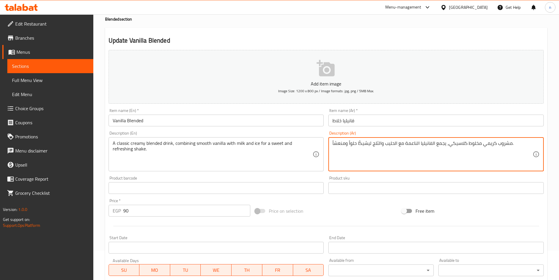
click at [358, 143] on textarea "مشروب كريمي مخلوط كلاسيكي، يجمع الفانيليا الناعمة مع الحليب والثلج ليشيكًا حلوا…" at bounding box center [433, 154] width 200 height 28
click at [369, 145] on textarea "مشروب كريمي مخلوط كلاسيكي، يجمع الفانيليا الناعمة مع الحليب والثلج ليشيك حلواً …" at bounding box center [433, 154] width 200 height 28
click at [368, 144] on textarea "مشروب كريمي مخلوط كلاسيكي، يجمع الفانيليا الناعمة مع الحليب والثلج ليشيك حلواً …" at bounding box center [433, 154] width 200 height 28
drag, startPoint x: 349, startPoint y: 143, endPoint x: 356, endPoint y: 147, distance: 8.0
click at [351, 144] on textarea "مشروب كريمي مخلوط كلاسيكي، يجمع الفانيليا الناعمة مع الحليب والثلج لشيك حلواً و…" at bounding box center [433, 154] width 200 height 28
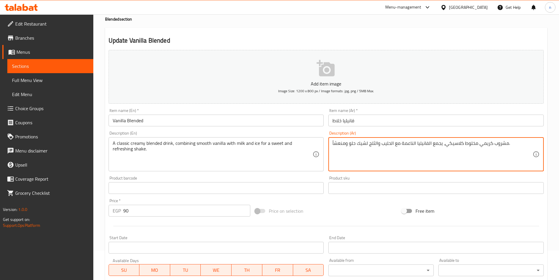
click at [333, 143] on textarea "مشروب كريمي مخلوط كلاسيكي، يجمع الفانيليا الناعمة مع الحليب والثلج لشيك حلو ومن…" at bounding box center [433, 154] width 200 height 28
click at [332, 143] on div "مشروب كريمي مخلوط كلاسيكي، يجمع الفانيليا الناعمة مع الحليب والثلج لشيك حلو ومن…" at bounding box center [436, 154] width 215 height 34
click at [332, 144] on div "مشروب كريمي مخلوط كلاسيكي، يجمع الفانيليا الناعمة مع الحليب والثلج لشيك حلو ومن…" at bounding box center [436, 154] width 215 height 34
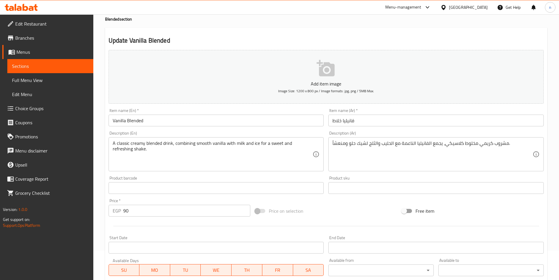
click at [332, 143] on div "مشروب كريمي مخلوط كلاسيكي، يجمع الفانيليا الناعمة مع الحليب والثلج لشيك حلو ومن…" at bounding box center [436, 154] width 215 height 34
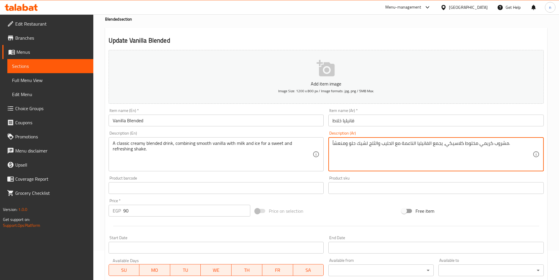
click at [332, 144] on div "مشروب كريمي مخلوط كلاسيكي، يجمع الفانيليا الناعمة مع الحليب والثلج لشيك حلو ومن…" at bounding box center [436, 154] width 215 height 34
click at [330, 143] on div "مشروب كريمي مخلوط كلاسيكي، يجمع الفانيليا الناعمة مع الحليب والثلج لشيك حلو ومن…" at bounding box center [436, 154] width 215 height 34
click at [333, 142] on textarea "مشروب كريمي مخلوط كلاسيكي، يجمع الفانيليا الناعمة مع الحليب والثلج لشيك حلو ومن…" at bounding box center [433, 154] width 200 height 28
click at [337, 144] on textarea "مشروب كريمي مخلوط كلاسيكي، يجمع الفانيليا الناعمة مع الحليب والثلج لشيك حلو ومن…" at bounding box center [433, 154] width 200 height 28
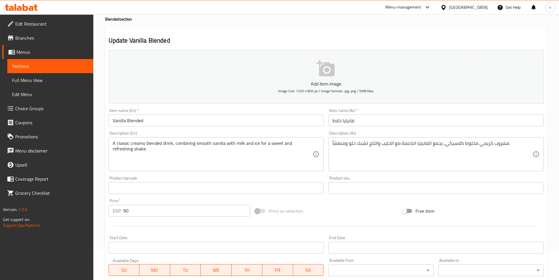
click at [331, 143] on div "مشروب كريمي مخلوط كلاسيكي، يجمع الفانيليا الناعمة مع الحليب والثلج لشيك حلو ومن…" at bounding box center [436, 154] width 215 height 34
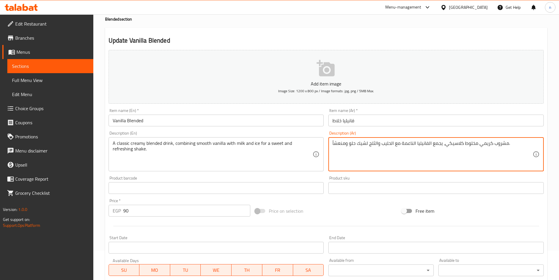
click at [332, 144] on div "مشروب كريمي مخلوط كلاسيكي، يجمع الفانيليا الناعمة مع الحليب والثلج لشيك حلو ومن…" at bounding box center [436, 154] width 215 height 34
click at [338, 144] on textarea "مشروب كريمي مخلوط كلاسيكي، يجمع الفانيليا الناعمة مع الحليب والثلج لشيك حلو ومن…" at bounding box center [433, 154] width 200 height 28
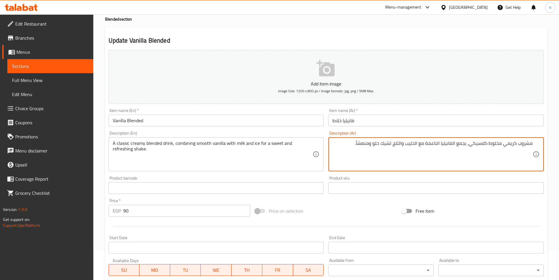
click at [357, 144] on textarea "مشروب كريمي مخلوط كلاسيكي، يجمع الفانيليا الناعمة مع الحليب والثلج لشيك حلو ومن…" at bounding box center [433, 154] width 200 height 28
click at [357, 143] on textarea "مشروب كريمي مخلوط كلاسيكي، يجمع الفانيليا الناعمة مع الحليب والثلج لشيك حلو ومن…" at bounding box center [433, 154] width 200 height 28
drag, startPoint x: 358, startPoint y: 143, endPoint x: 392, endPoint y: 147, distance: 34.2
click at [392, 147] on textarea "مشروب كريمي مخلوط كلاسيكي، يجمع الفانيليا الناعمة مع الحليب والثلج لشيك حلو ومن…" at bounding box center [433, 154] width 200 height 28
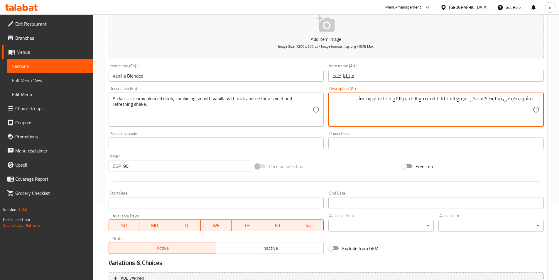
scroll to position [135, 0]
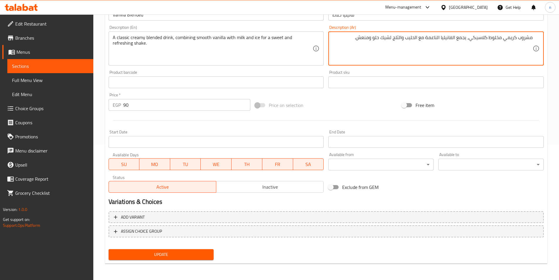
type textarea "مشروب كريمي مخلوط كلاسيكي، يجمع الفانيليا الناعمة مع الحليب والثلج لشيك حلو ومن…"
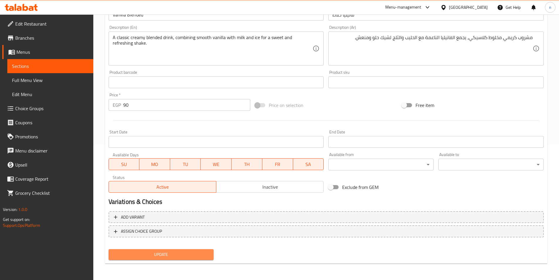
click at [157, 252] on span "Update" at bounding box center [161, 254] width 96 height 7
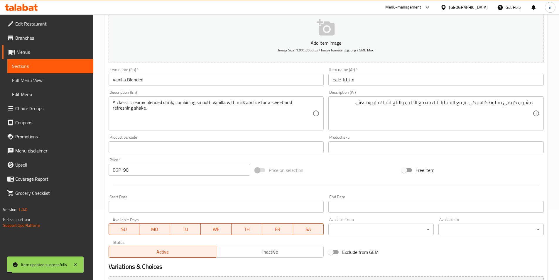
scroll to position [0, 0]
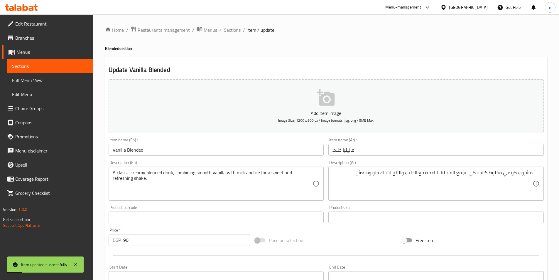
click at [232, 28] on span "Sections" at bounding box center [232, 29] width 17 height 7
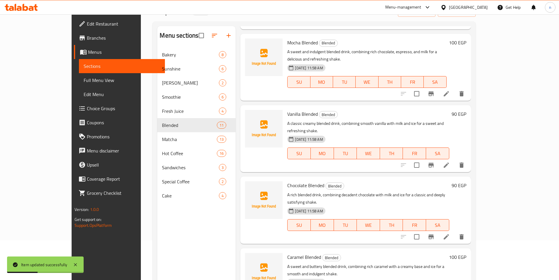
scroll to position [82, 0]
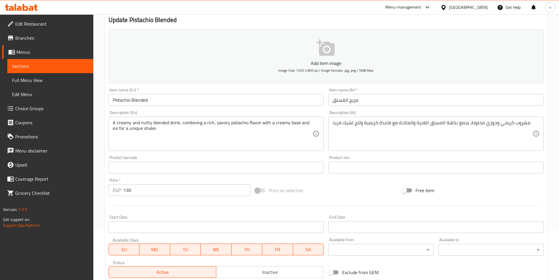
scroll to position [135, 0]
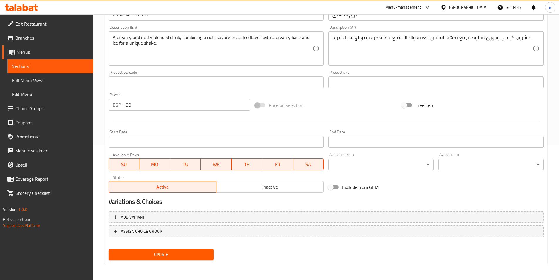
click at [174, 251] on span "Update" at bounding box center [161, 254] width 96 height 7
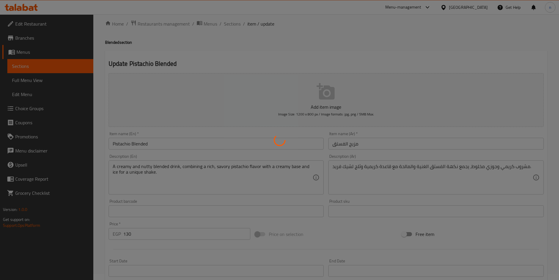
scroll to position [0, 0]
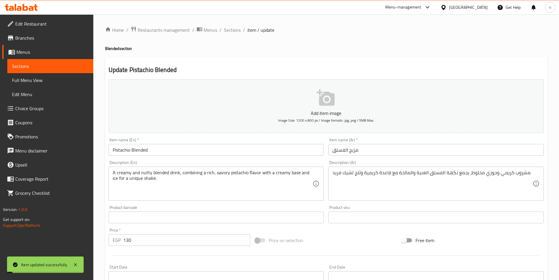
drag, startPoint x: 235, startPoint y: 29, endPoint x: 257, endPoint y: 59, distance: 37.3
click at [235, 30] on span "Sections" at bounding box center [232, 29] width 17 height 7
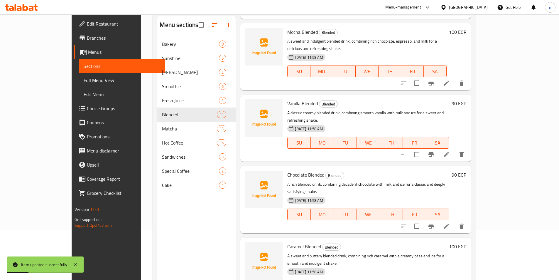
scroll to position [82, 0]
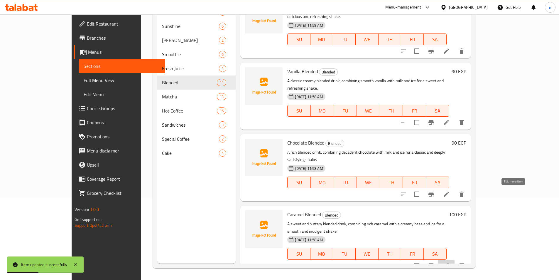
click at [450, 262] on icon at bounding box center [446, 265] width 7 height 7
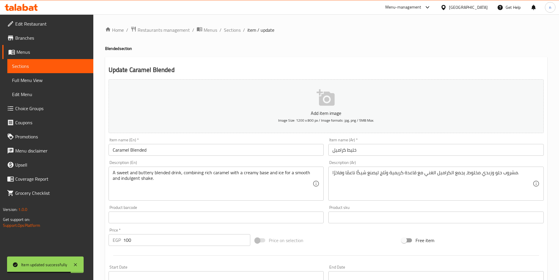
drag, startPoint x: 332, startPoint y: 172, endPoint x: 358, endPoint y: 174, distance: 25.6
click at [358, 174] on div "مشروب حلو وزبدي مخلوط، يجمع الكراميل الغني مع قاعدة كريمية وثلج ليصنع شيكًا ناع…" at bounding box center [436, 183] width 215 height 34
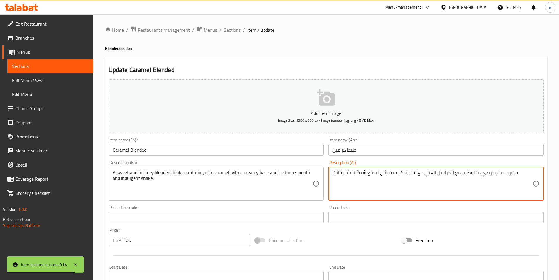
click at [366, 174] on textarea "مشروب حلو وزبدي مخلوط، يجمع الكراميل الغني مع قاعدة كريمية وثلج ليصنع شيكًا ناع…" at bounding box center [433, 184] width 200 height 28
click at [357, 171] on textarea "مشروب حلو وزبدي مخلوط، يجمع الكراميل الغني مع قاعدة كريمية وثلج ليصنع شيكًا ناع…" at bounding box center [433, 184] width 200 height 28
drag, startPoint x: 348, startPoint y: 173, endPoint x: 395, endPoint y: 177, distance: 46.3
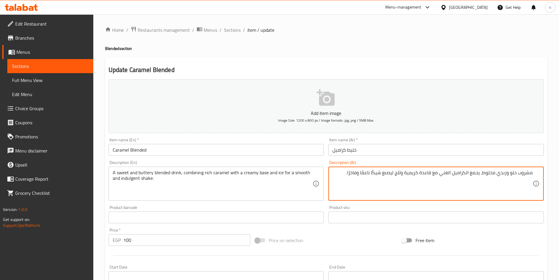
click at [395, 177] on textarea "مشروب حلو وزبدي مخلوط، يجمع الكراميل الغني مع قاعدة كريمية وثلج ليصنع شيكًا ناع…" at bounding box center [433, 184] width 200 height 28
paste textarea "[PERSON_NAME] ومنعش"
click at [377, 174] on textarea "مشروب حلو وزبدي مخلوط، يجمع الكراميل الغني مع قاعدة كريمية وثلج ليصنع شيكًا ناع…" at bounding box center [433, 184] width 200 height 28
click at [383, 174] on textarea "مشروب حلو وزبدي مخلوط، يجمع الكراميل الغني مع قاعدة كريمية وثلج ليصنع شيكًا ناع…" at bounding box center [433, 184] width 200 height 28
click at [382, 173] on textarea "مشروب حلو وزبدي مخلوط، يجمع الكراميل الغني مع قاعدة كريمية وثلج ليصنع شيكًا ناع…" at bounding box center [433, 184] width 200 height 28
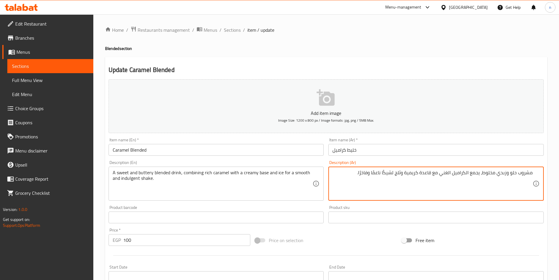
drag, startPoint x: 384, startPoint y: 172, endPoint x: 387, endPoint y: 173, distance: 3.2
click at [384, 172] on textarea "مشروب حلو وزبدي مخلوط، يجمع الكراميل الغني مع قاعدة كريمية وثلج لشيكًا ناعمًا و…" at bounding box center [433, 184] width 200 height 28
click at [373, 172] on textarea "مشروب حلو وزبدي مخلوط، يجمع الكراميل الغني مع قاعدة كريمية وثلج لشيك ناعمًا وفا…" at bounding box center [433, 184] width 200 height 28
click at [362, 172] on textarea "مشروب حلو وزبدي مخلوط، يجمع الكراميل الغني مع قاعدة كريمية وثلج لشيك ناعم وفاخر…" at bounding box center [433, 184] width 200 height 28
click at [362, 173] on textarea "مشروب حلو وزبدي مخلوط، يجمع الكراميل الغني مع قاعدة كريمية وثلج لشيك ناعم وفاخر…" at bounding box center [433, 184] width 200 height 28
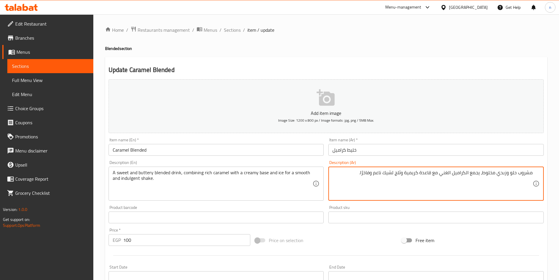
click at [363, 172] on textarea "مشروب حلو وزبدي مخلوط، يجمع الكراميل الغني مع قاعدة كريمية وثلج لشيك ناعم وفاخر…" at bounding box center [433, 184] width 200 height 28
click at [362, 172] on textarea "مشروب حلو وزبدي مخلوط، يجمع الكراميل الغني مع قاعدة كريمية وثلج لشيك ناعم وفاخر…" at bounding box center [433, 184] width 200 height 28
click at [368, 177] on textarea "مشروب حلو وزبدي مخلوط، يجمع الكراميل الغني مع قاعدة كريمية وثلج لشيك ناعم وفاخر…" at bounding box center [433, 184] width 200 height 28
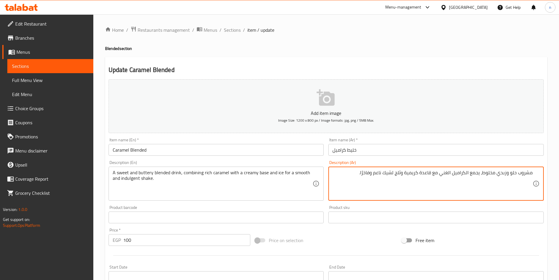
click at [362, 173] on textarea "مشروب حلو وزبدي مخلوط، يجمع الكراميل الغني مع قاعدة كريمية وثلج لشيك ناعم وفاخر…" at bounding box center [433, 184] width 200 height 28
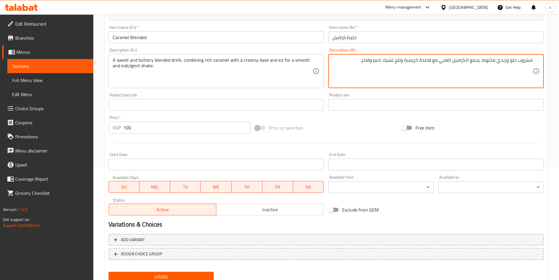
scroll to position [135, 0]
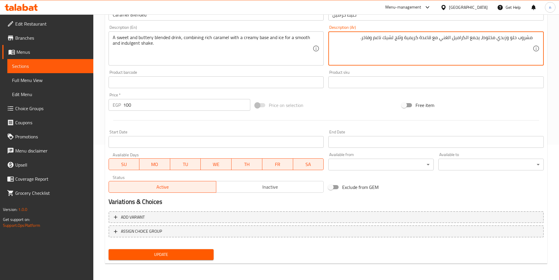
type textarea "مشروب حلو وزبدي مخلوط، يجمع الكراميل الغني مع قاعدة كريمية وثلج لشيك ناعم وفاخر."
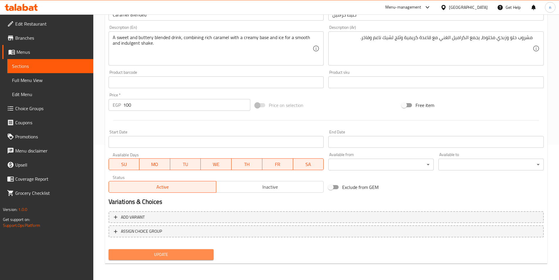
click at [184, 253] on span "Update" at bounding box center [161, 254] width 96 height 7
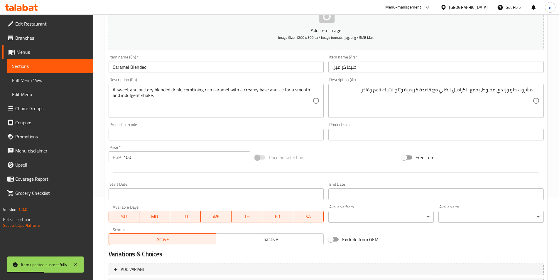
scroll to position [0, 0]
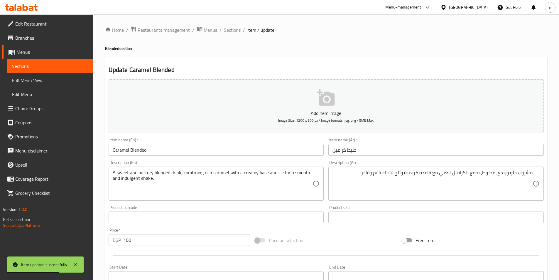
click at [238, 29] on span "Sections" at bounding box center [232, 29] width 17 height 7
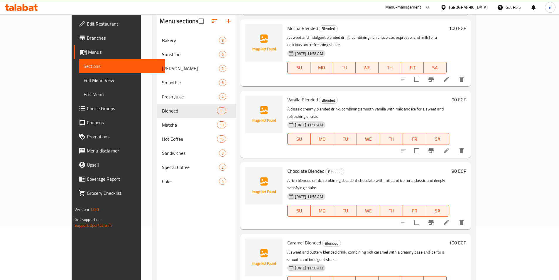
scroll to position [82, 0]
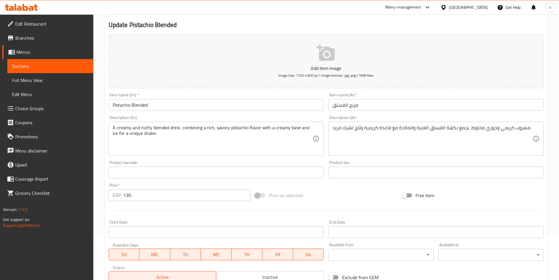
scroll to position [135, 0]
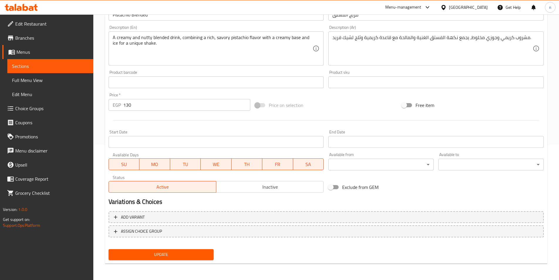
click at [200, 256] on span "Update" at bounding box center [161, 254] width 96 height 7
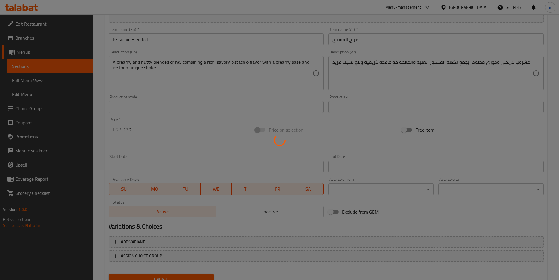
scroll to position [76, 0]
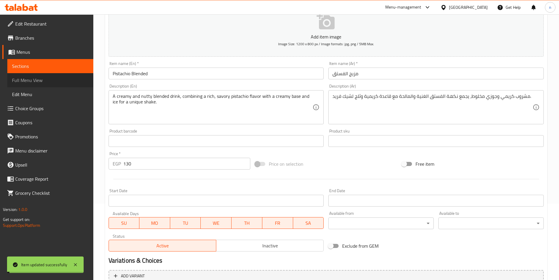
click at [45, 80] on span "Full Menu View" at bounding box center [50, 80] width 77 height 7
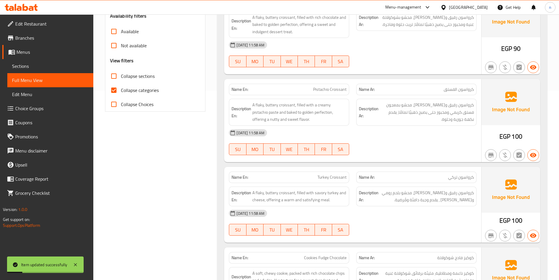
scroll to position [135, 0]
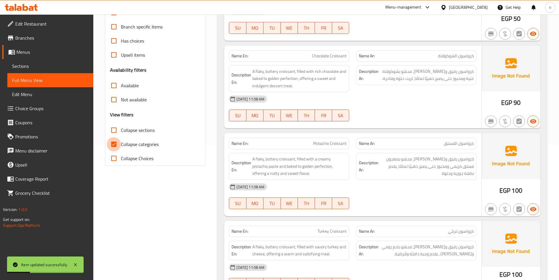
click at [112, 143] on input "Collapse categories" at bounding box center [114, 144] width 14 height 14
checkbox input "false"
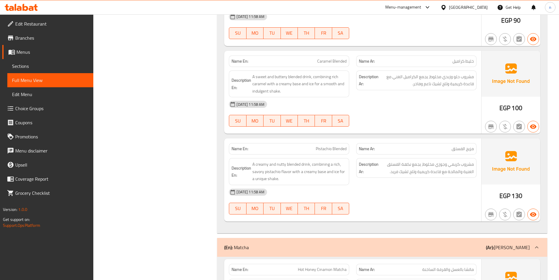
scroll to position [3181, 0]
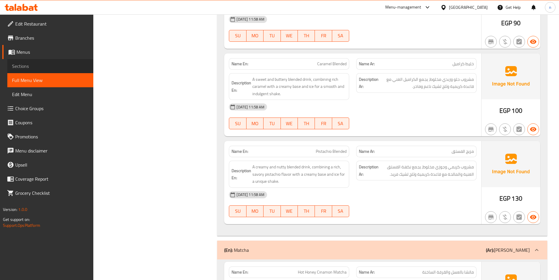
click at [51, 68] on span "Sections" at bounding box center [50, 66] width 77 height 7
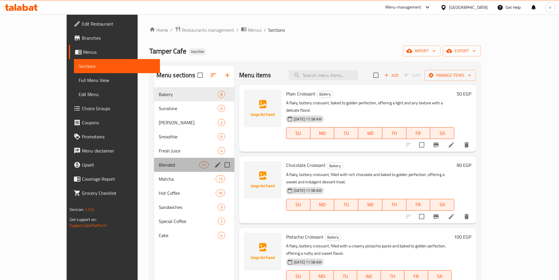
click at [154, 169] on div "Blended 11" at bounding box center [194, 165] width 80 height 14
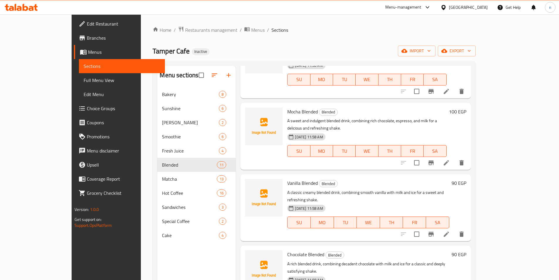
scroll to position [440, 0]
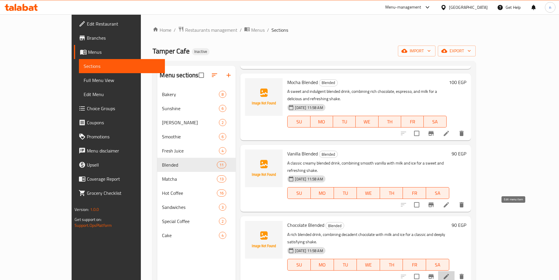
click at [450, 273] on icon at bounding box center [446, 276] width 7 height 7
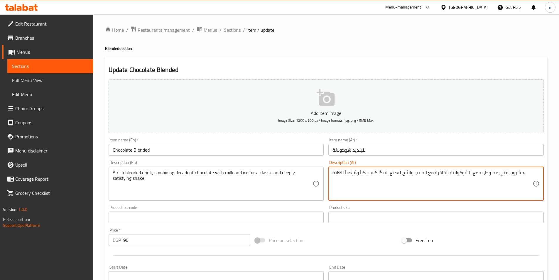
click at [360, 174] on textarea "مشروب غني مخلوط، يجمع الشوكولاتة الفاخرة مع الحليب والثلج ليصنع شيكًا كلاسيكياً…" at bounding box center [433, 184] width 200 height 28
click at [374, 173] on textarea "مشروب غني مخلوط، يجمع الشوكولاتة الفاخرة مع الحليب والثلج ليصنع شيكًا كلاسيكياً…" at bounding box center [433, 184] width 200 height 28
click at [398, 173] on textarea "مشروب غني مخلوط، يجمع الشوكولاتة الفاخرة مع الحليب والثلج ليصنع شيكًا كلاسيكياً…" at bounding box center [433, 184] width 200 height 28
click at [399, 171] on textarea "مشروب غني مخلوط، يجمع الشوكولاتة الفاخرة مع الحليب والثلج لشيكًا كلاسيكياً ومُر…" at bounding box center [433, 184] width 200 height 28
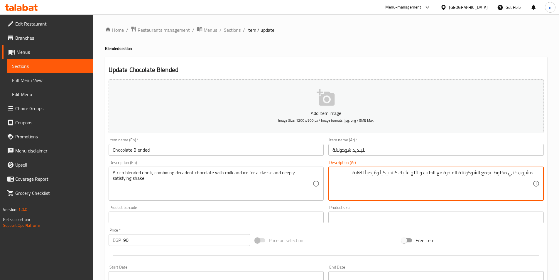
click at [382, 173] on textarea "مشروب غني مخلوط، يجمع الشوكولاتة الفاخرة مع الحليب والثلج لشيك كلاسيكياً ومُرضي…" at bounding box center [433, 184] width 200 height 28
click at [366, 172] on textarea "مشروب غني مخلوط، يجمع الشوكولاتة الفاخرة مع الحليب والثلج لشيك كلاسيكي ومُرضياً…" at bounding box center [433, 184] width 200 height 28
click at [365, 173] on textarea "مشروب غني مخلوط، يجمع الشوكولاتة الفاخرة مع الحليب والثلج لشيك كلاسيكي ومُرضياً…" at bounding box center [433, 184] width 200 height 28
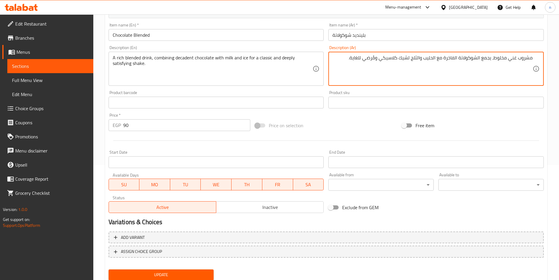
scroll to position [135, 0]
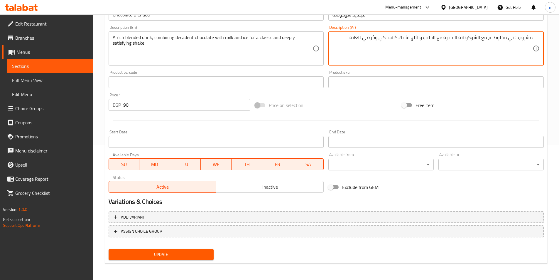
type textarea "مشروب غني مخلوط، يجمع الشوكولاتة الفاخرة مع الحليب والثلج لشيك كلاسيكي ومُرضي ل…"
click at [187, 253] on span "Update" at bounding box center [161, 254] width 96 height 7
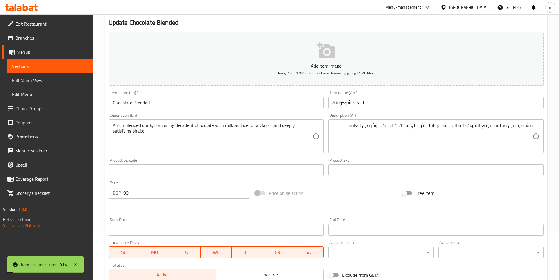
scroll to position [47, 0]
click at [62, 77] on span "Full Menu View" at bounding box center [50, 80] width 77 height 7
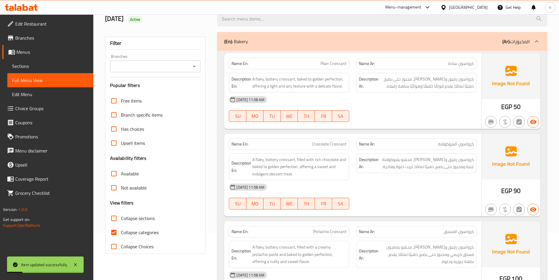
scroll to position [194, 0]
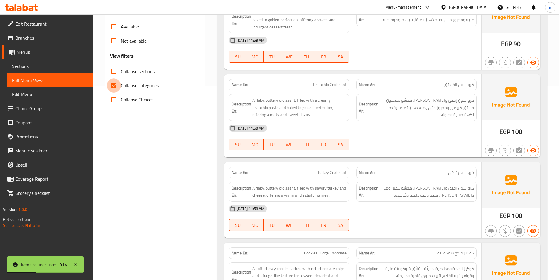
click at [112, 85] on input "Collapse categories" at bounding box center [114, 85] width 14 height 14
checkbox input "false"
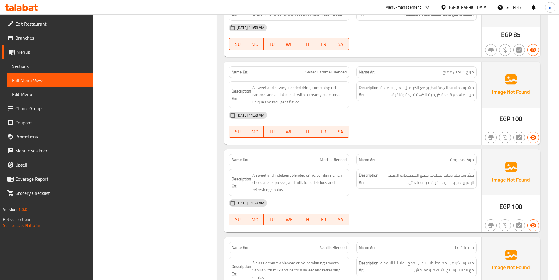
scroll to position [2803, 0]
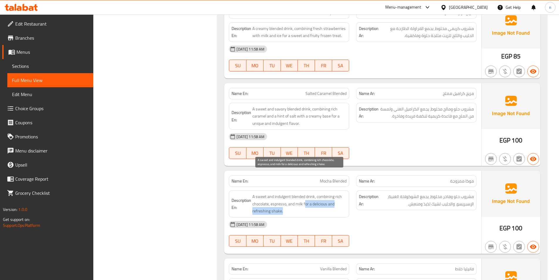
drag, startPoint x: 305, startPoint y: 183, endPoint x: 327, endPoint y: 193, distance: 24.2
click at [327, 193] on span "A sweet and indulgent blended drink, combining rich chocolate, espresso, and mi…" at bounding box center [299, 204] width 94 height 22
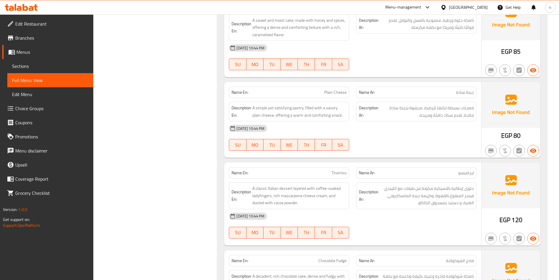
scroll to position [6649, 0]
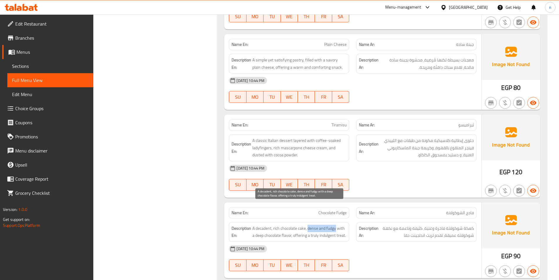
drag, startPoint x: 308, startPoint y: 206, endPoint x: 336, endPoint y: 210, distance: 28.4
click at [336, 225] on span "A decadent, rich chocolate cake, dense and fudgy with a deep chocolate flavor, …" at bounding box center [299, 232] width 94 height 14
click at [331, 225] on span "A decadent, rich chocolate cake, dense and fudgy with a deep chocolate flavor, …" at bounding box center [299, 232] width 94 height 14
click at [313, 225] on span "A decadent, rich chocolate cake, dense and fudgy with a deep chocolate flavor, …" at bounding box center [299, 232] width 94 height 14
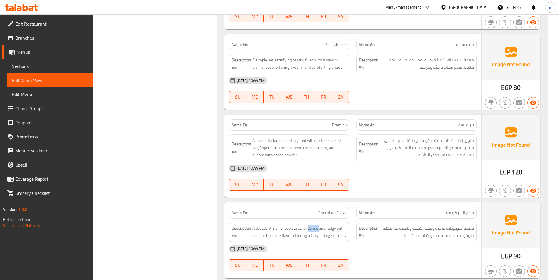
drag, startPoint x: 53, startPoint y: 65, endPoint x: 6, endPoint y: 94, distance: 55.4
click at [53, 65] on span "Sections" at bounding box center [50, 66] width 77 height 7
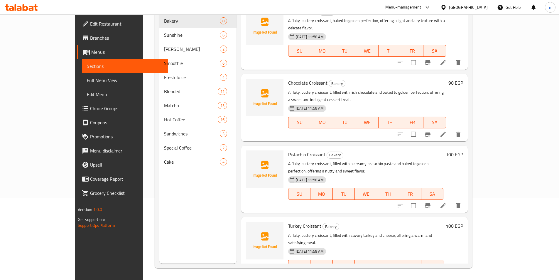
scroll to position [82, 0]
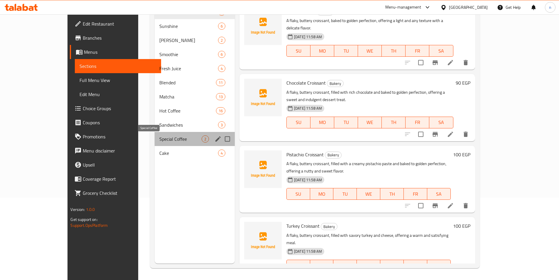
click at [159, 135] on span "Special Coffee" at bounding box center [180, 138] width 42 height 7
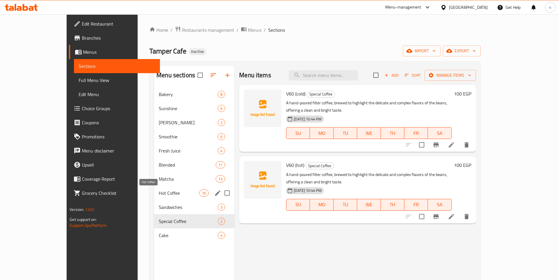
click at [159, 191] on span "Hot Coffee" at bounding box center [179, 192] width 41 height 7
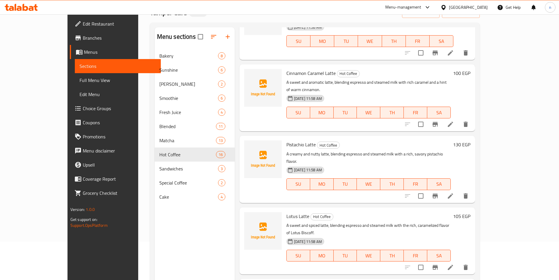
scroll to position [82, 0]
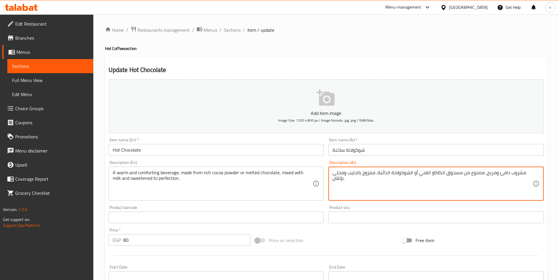
click at [393, 173] on textarea "مشروب دافئ ومريح، مصنوع من مسحوق الكاكاو الغني أو الشوكولاتة الذائبة، ممزوج بال…" at bounding box center [433, 184] width 200 height 28
click at [371, 183] on textarea "مشروب دافئ ومريح، مصنوع من مسحوق الكاكاو الغني أو الشوكولاتة الذائبة، ممزوج بال…" at bounding box center [433, 184] width 200 height 28
click at [233, 28] on span "Sections" at bounding box center [232, 29] width 17 height 7
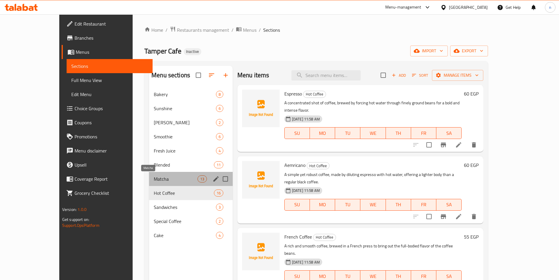
click at [154, 177] on span "Matcha" at bounding box center [175, 178] width 43 height 7
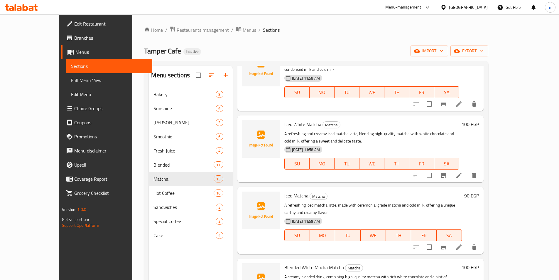
scroll to position [583, 0]
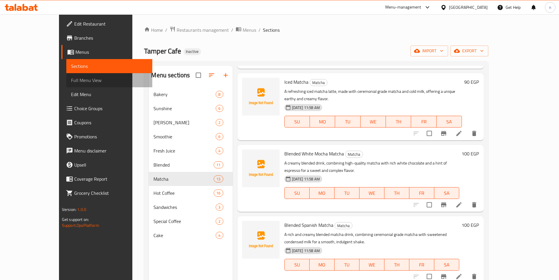
click at [73, 80] on span "Full Menu View" at bounding box center [109, 80] width 77 height 7
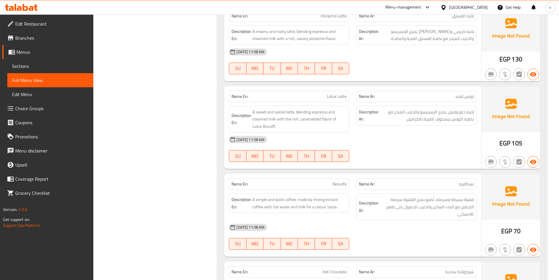
scroll to position [5546, 0]
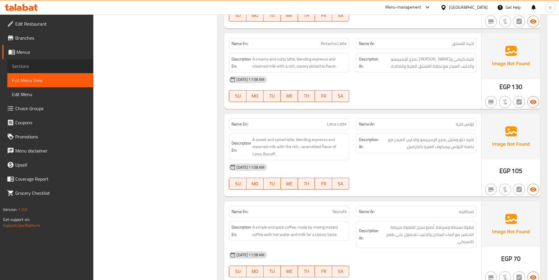
click at [62, 67] on span "Sections" at bounding box center [50, 66] width 77 height 7
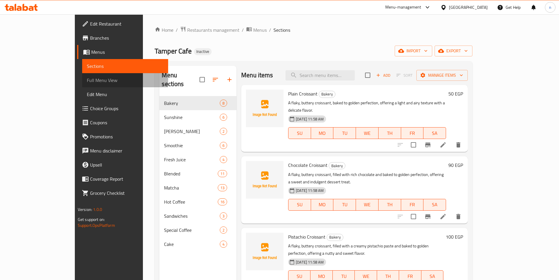
click at [87, 82] on span "Full Menu View" at bounding box center [125, 80] width 77 height 7
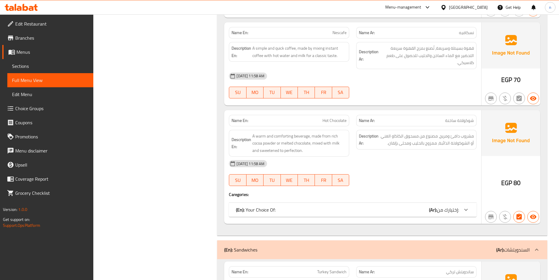
scroll to position [5724, 0]
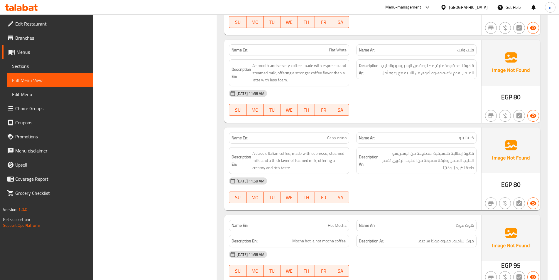
scroll to position [4931, 0]
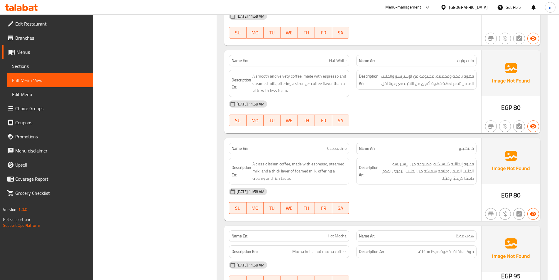
drag, startPoint x: 391, startPoint y: 147, endPoint x: 372, endPoint y: 93, distance: 56.8
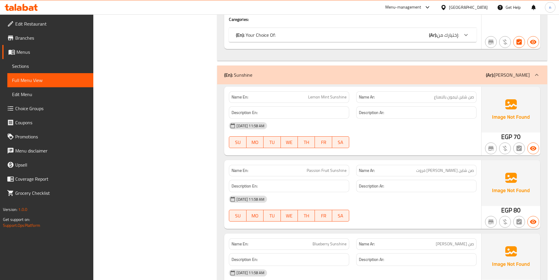
scroll to position [0, 0]
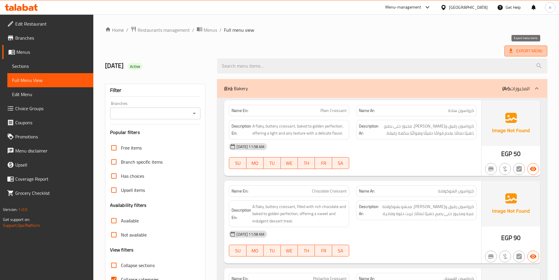
click at [516, 53] on span "Export Menu" at bounding box center [525, 50] width 33 height 7
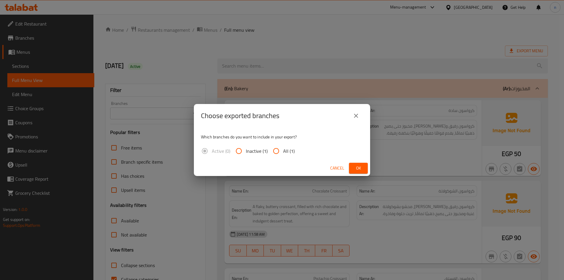
drag, startPoint x: 274, startPoint y: 150, endPoint x: 280, endPoint y: 152, distance: 6.6
click at [274, 150] on input "All (1)" at bounding box center [276, 151] width 14 height 14
radio input "true"
click at [363, 165] on button "Ok" at bounding box center [358, 168] width 19 height 11
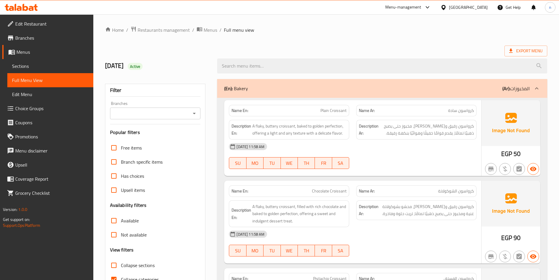
click at [49, 64] on span "Sections" at bounding box center [50, 66] width 77 height 7
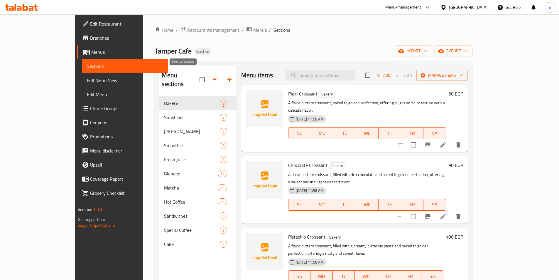
click at [196, 75] on input "checkbox" at bounding box center [202, 79] width 12 height 12
checkbox input "true"
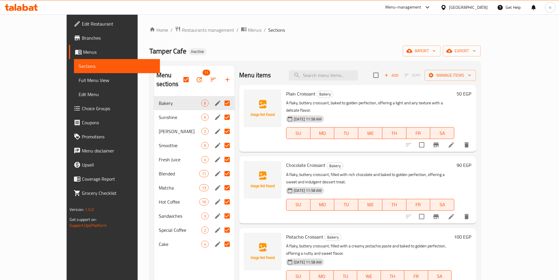
click at [221, 210] on input "Menu sections" at bounding box center [227, 216] width 12 height 12
checkbox input "false"
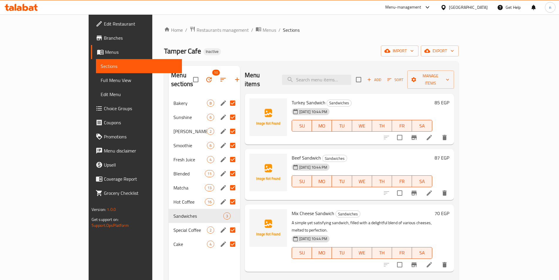
click at [227, 224] on input "Menu sections" at bounding box center [233, 230] width 12 height 12
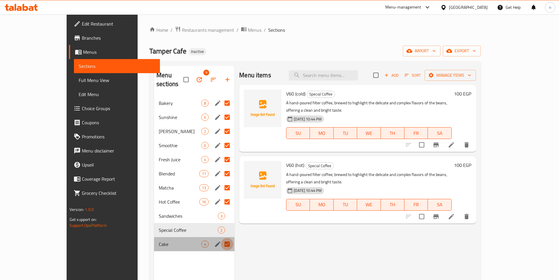
click at [221, 238] on input "Menu sections" at bounding box center [227, 244] width 12 height 12
checkbox input "false"
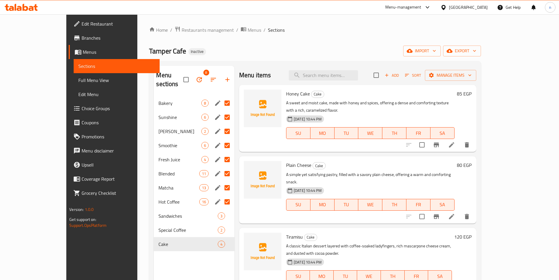
click at [196, 76] on icon "button" at bounding box center [199, 79] width 7 height 7
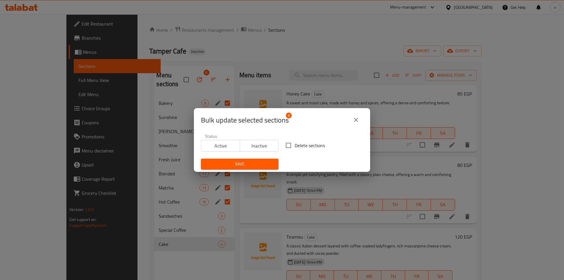
click at [300, 147] on span "Delete sections" at bounding box center [309, 145] width 30 height 7
click at [294, 147] on input "Delete sections" at bounding box center [288, 145] width 12 height 12
checkbox input "true"
click at [255, 163] on span "Save" at bounding box center [240, 163] width 68 height 7
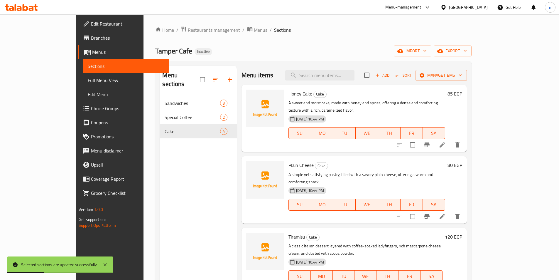
click at [356, 28] on ol "Home / Restaurants management / Menus / Sections" at bounding box center [313, 30] width 316 height 8
click at [467, 53] on span "export" at bounding box center [453, 50] width 28 height 7
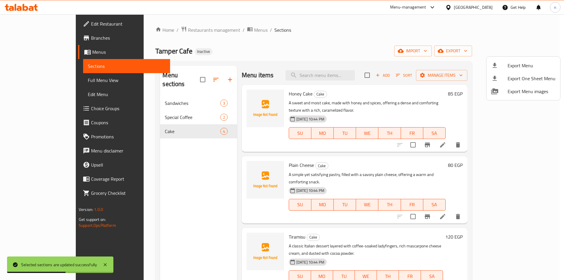
click at [490, 56] on div "Export Menu Export One Sheet Menu Export Menu images" at bounding box center [523, 78] width 74 height 44
click at [487, 53] on div at bounding box center [282, 140] width 564 height 280
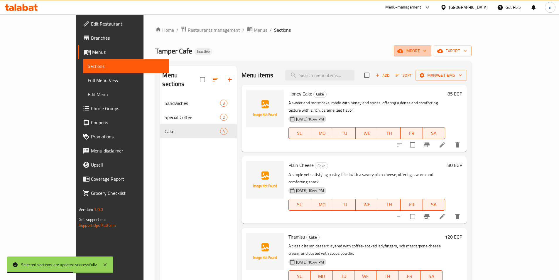
click at [427, 53] on span "import" at bounding box center [413, 50] width 28 height 7
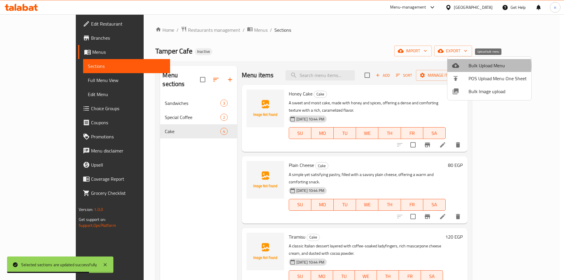
click at [481, 66] on span "Bulk Upload Menu" at bounding box center [497, 65] width 58 height 7
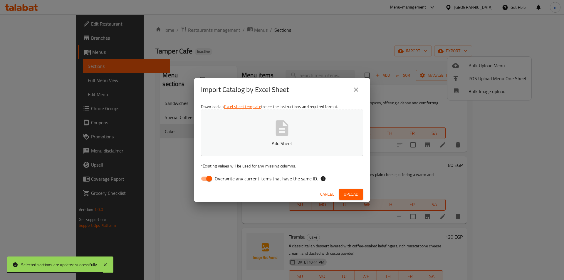
click at [207, 177] on input "Overwrite any current items that have the same ID." at bounding box center [208, 178] width 33 height 11
checkbox input "false"
click at [287, 136] on icon "button" at bounding box center [281, 128] width 19 height 19
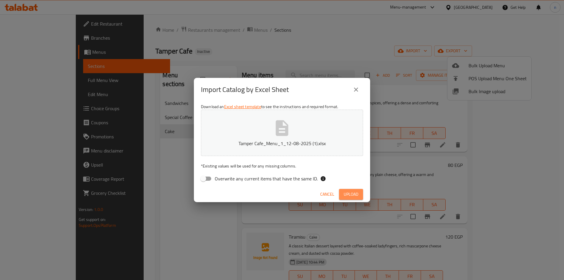
click at [354, 195] on span "Upload" at bounding box center [350, 194] width 15 height 7
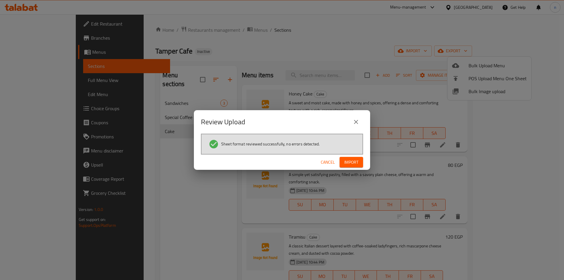
click at [352, 160] on span "Import" at bounding box center [351, 162] width 14 height 7
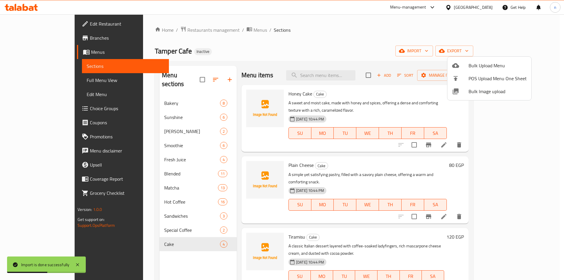
click at [267, 44] on div at bounding box center [282, 140] width 564 height 280
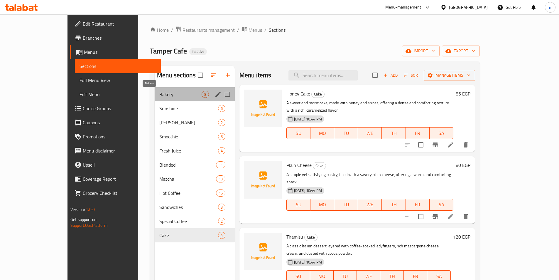
click at [169, 96] on span "Bakery" at bounding box center [180, 94] width 42 height 7
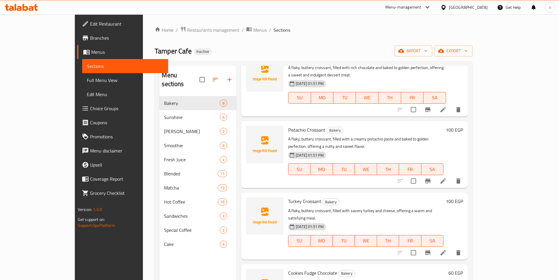
scroll to position [117, 0]
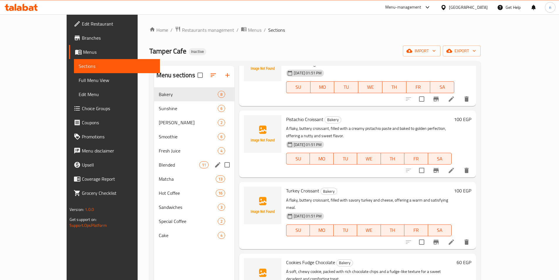
drag, startPoint x: 146, startPoint y: 171, endPoint x: 196, endPoint y: 169, distance: 50.2
click at [154, 171] on div "Blended 11" at bounding box center [194, 165] width 80 height 14
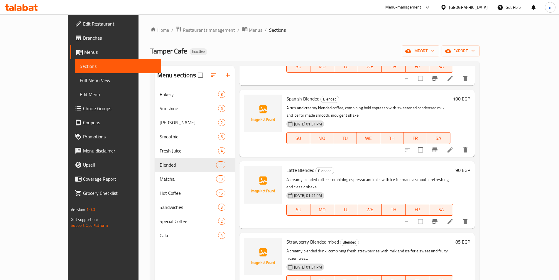
scroll to position [176, 0]
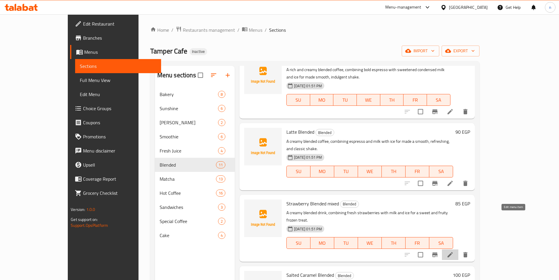
click at [453, 252] on icon at bounding box center [450, 254] width 5 height 5
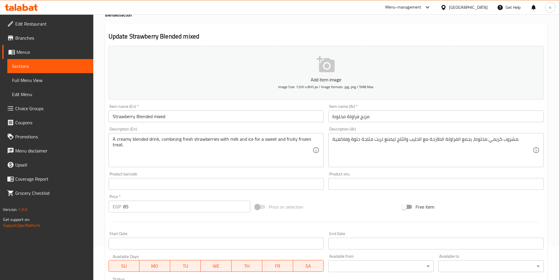
scroll to position [135, 0]
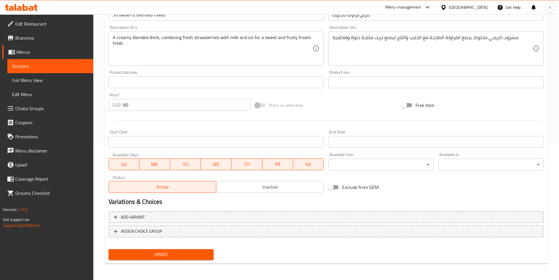
click at [171, 247] on div "Update" at bounding box center [161, 255] width 110 height 16
drag, startPoint x: 172, startPoint y: 254, endPoint x: 171, endPoint y: 240, distance: 13.2
click at [172, 254] on span "Update" at bounding box center [161, 254] width 96 height 7
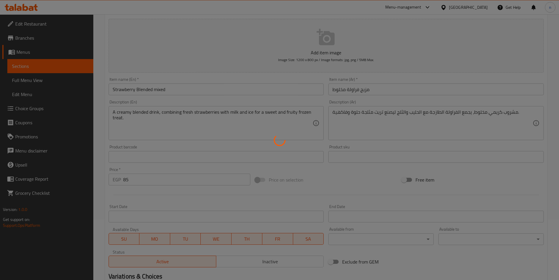
scroll to position [0, 0]
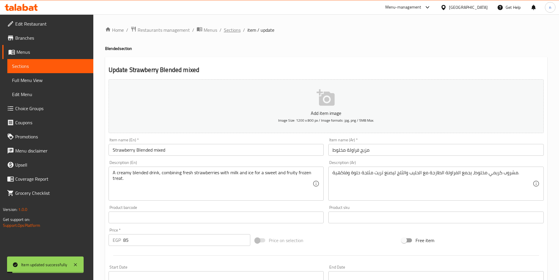
click at [230, 29] on span "Sections" at bounding box center [232, 29] width 17 height 7
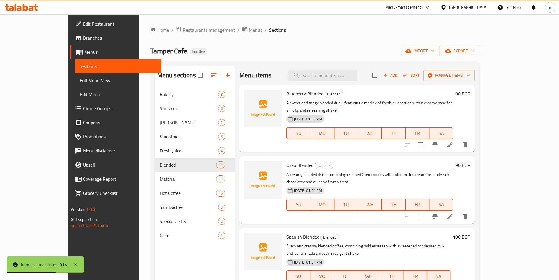
click at [80, 82] on span "Full Menu View" at bounding box center [118, 80] width 77 height 7
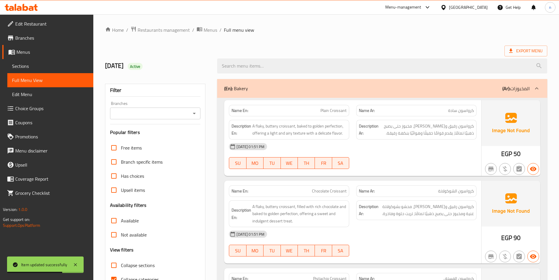
scroll to position [117, 0]
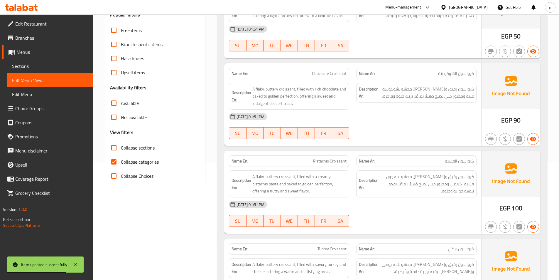
click at [114, 160] on input "Collapse categories" at bounding box center [114, 162] width 14 height 14
checkbox input "false"
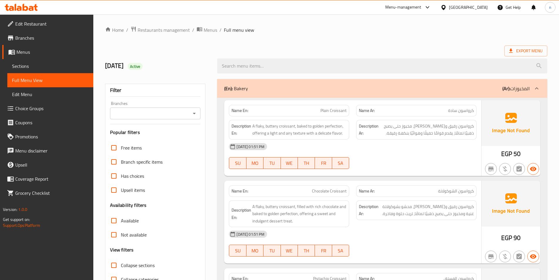
drag, startPoint x: 116, startPoint y: 264, endPoint x: 302, endPoint y: 226, distance: 189.9
click at [116, 264] on input "Collapse sections" at bounding box center [114, 265] width 14 height 14
checkbox input "true"
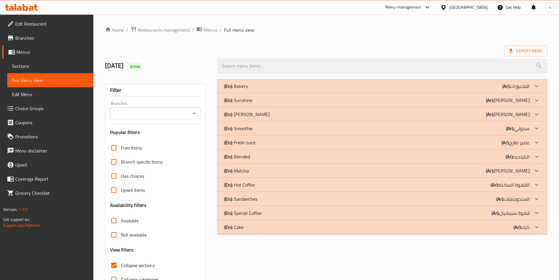
drag, startPoint x: 436, startPoint y: 88, endPoint x: 443, endPoint y: 97, distance: 10.5
click at [437, 88] on div "(En): Bakery (Ar): المخبوزات" at bounding box center [377, 85] width 306 height 7
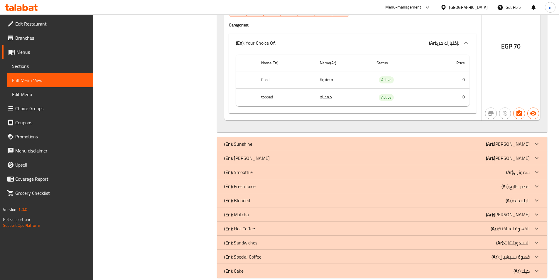
scroll to position [761, 0]
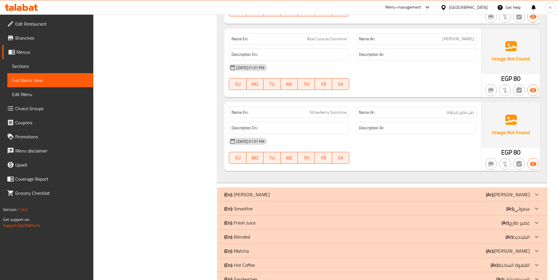
scroll to position [1221, 0]
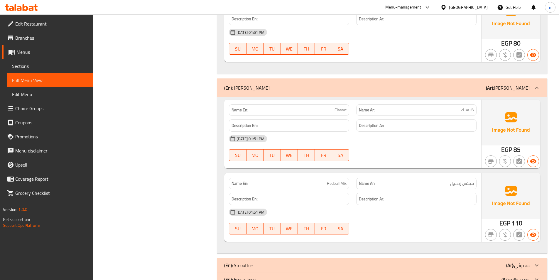
scroll to position [1386, 0]
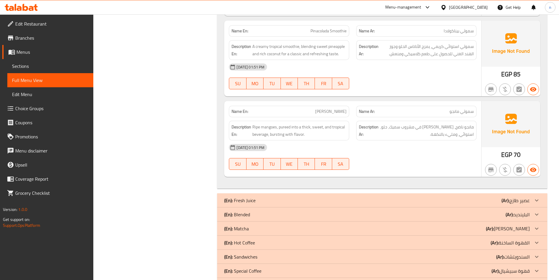
scroll to position [1895, 0]
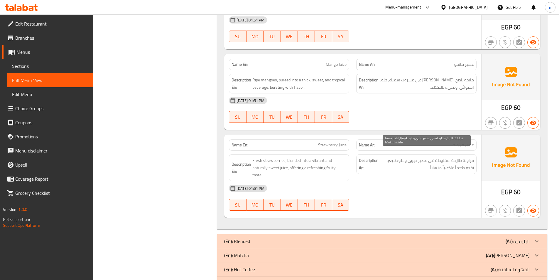
scroll to position [2236, 0]
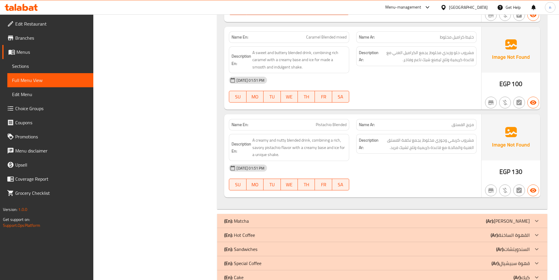
scroll to position [3211, 0]
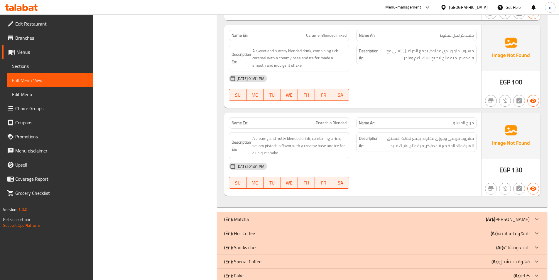
drag, startPoint x: 386, startPoint y: 206, endPoint x: 390, endPoint y: 204, distance: 3.8
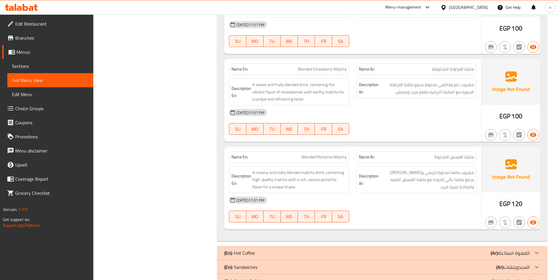
scroll to position [4369, 0]
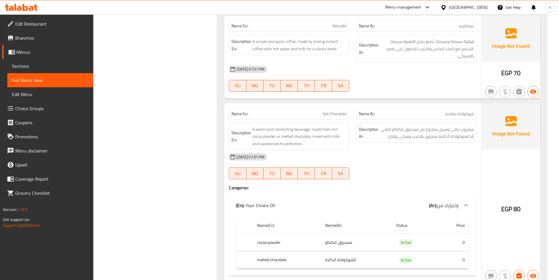
scroll to position [5858, 0]
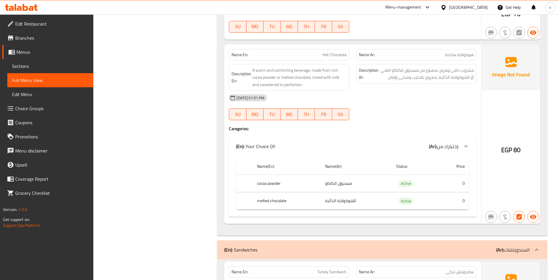
scroll to position [5859, 0]
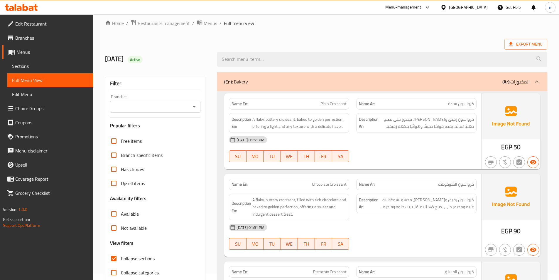
scroll to position [0, 0]
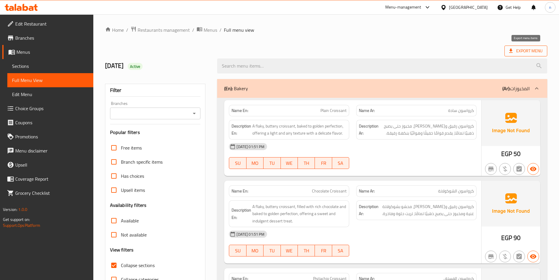
click at [513, 49] on icon at bounding box center [511, 51] width 6 height 6
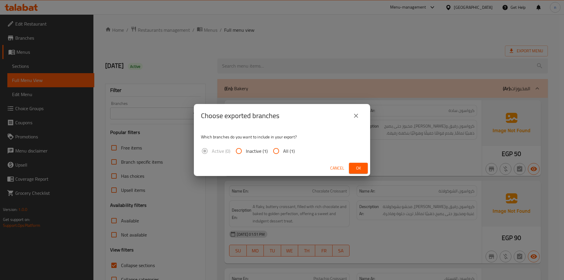
click at [274, 151] on input "All (1)" at bounding box center [276, 151] width 14 height 14
radio input "true"
click at [359, 169] on span "Ok" at bounding box center [357, 167] width 9 height 7
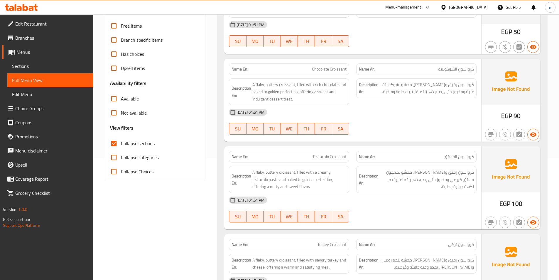
scroll to position [59, 0]
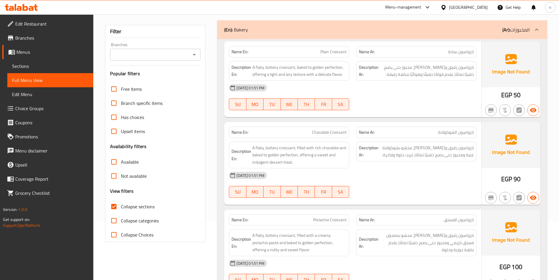
click at [380, 33] on div "(En): Bakery (Ar): المخبوزات" at bounding box center [382, 29] width 330 height 19
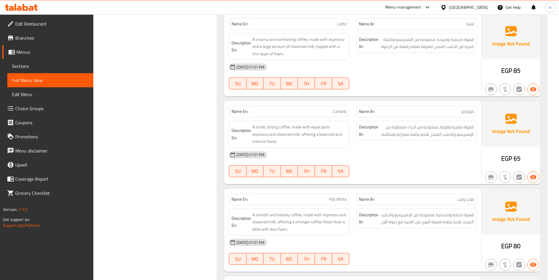
scroll to position [4024, 0]
